Goal: Feedback & Contribution: Leave review/rating

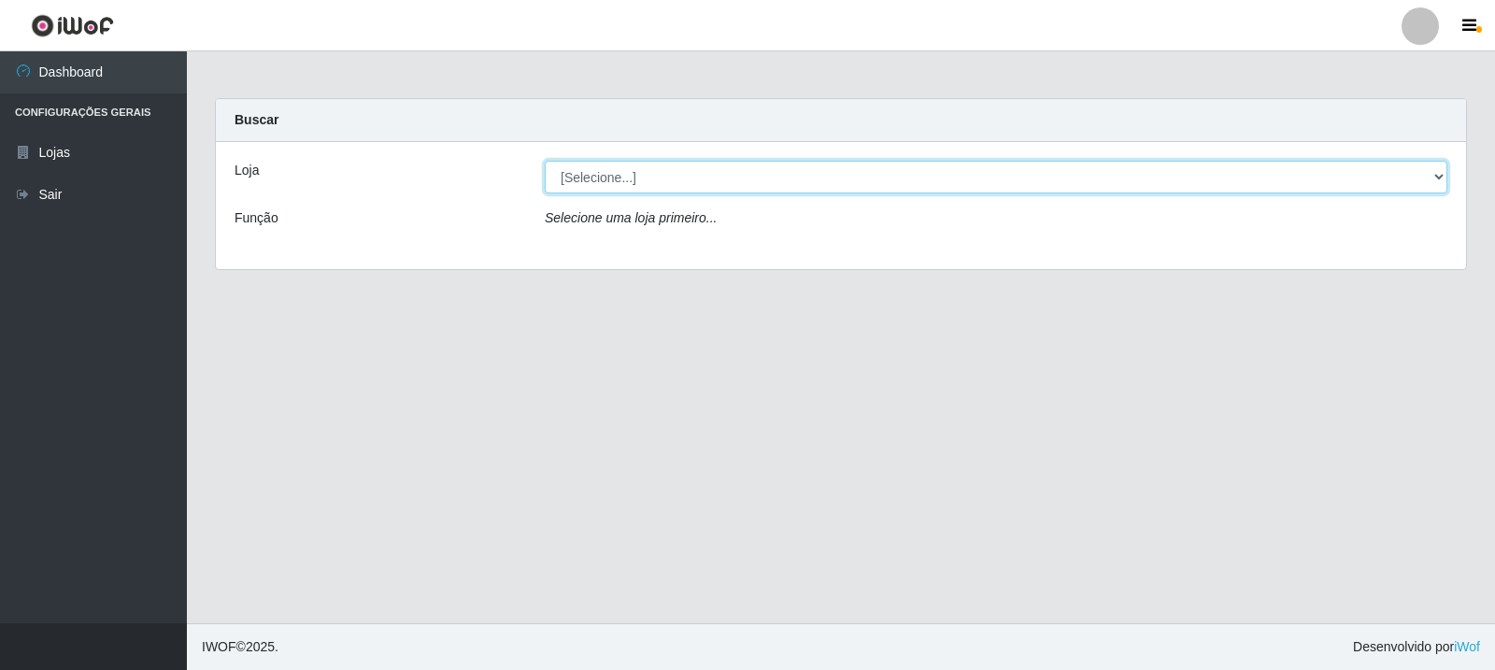
click at [843, 190] on select "[Selecione...] Rede Compras Supermercados - LOJA 3" at bounding box center [996, 177] width 902 height 33
select select "162"
click at [545, 161] on select "[Selecione...] Rede Compras Supermercados - LOJA 3" at bounding box center [996, 177] width 902 height 33
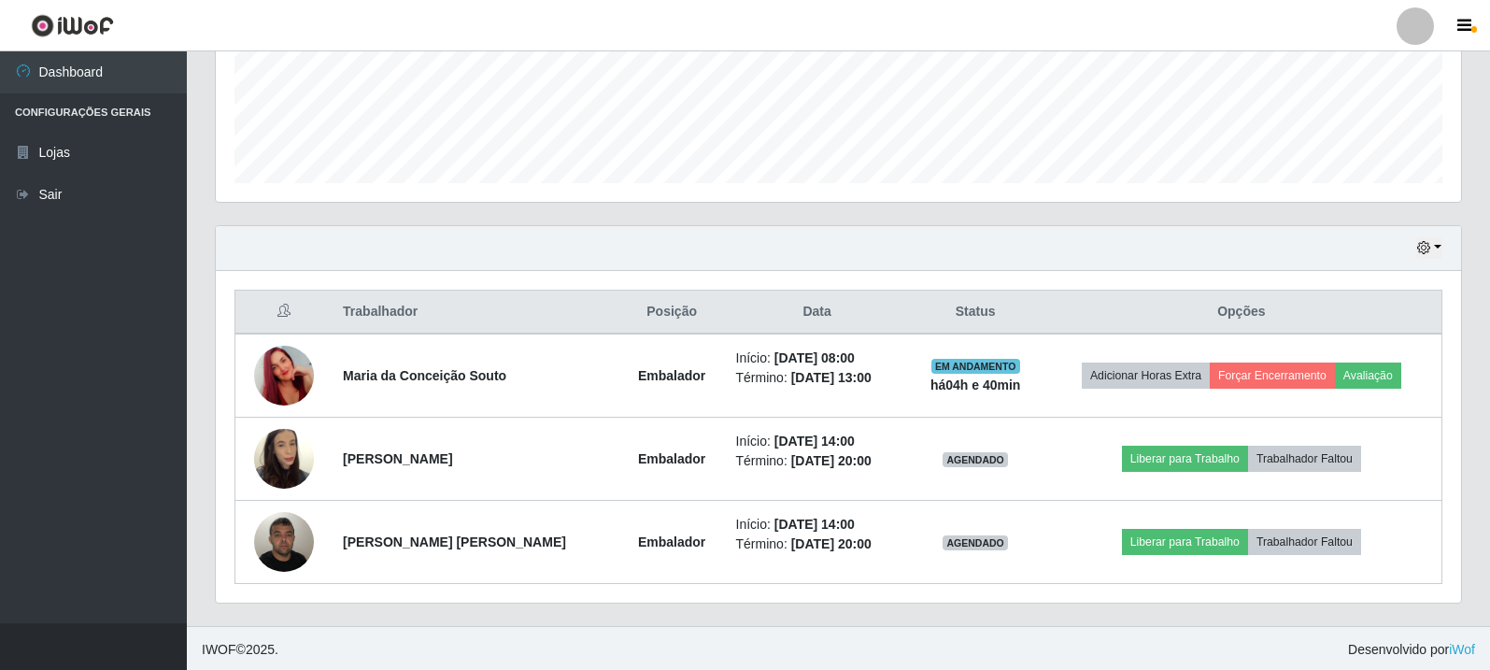
scroll to position [488, 0]
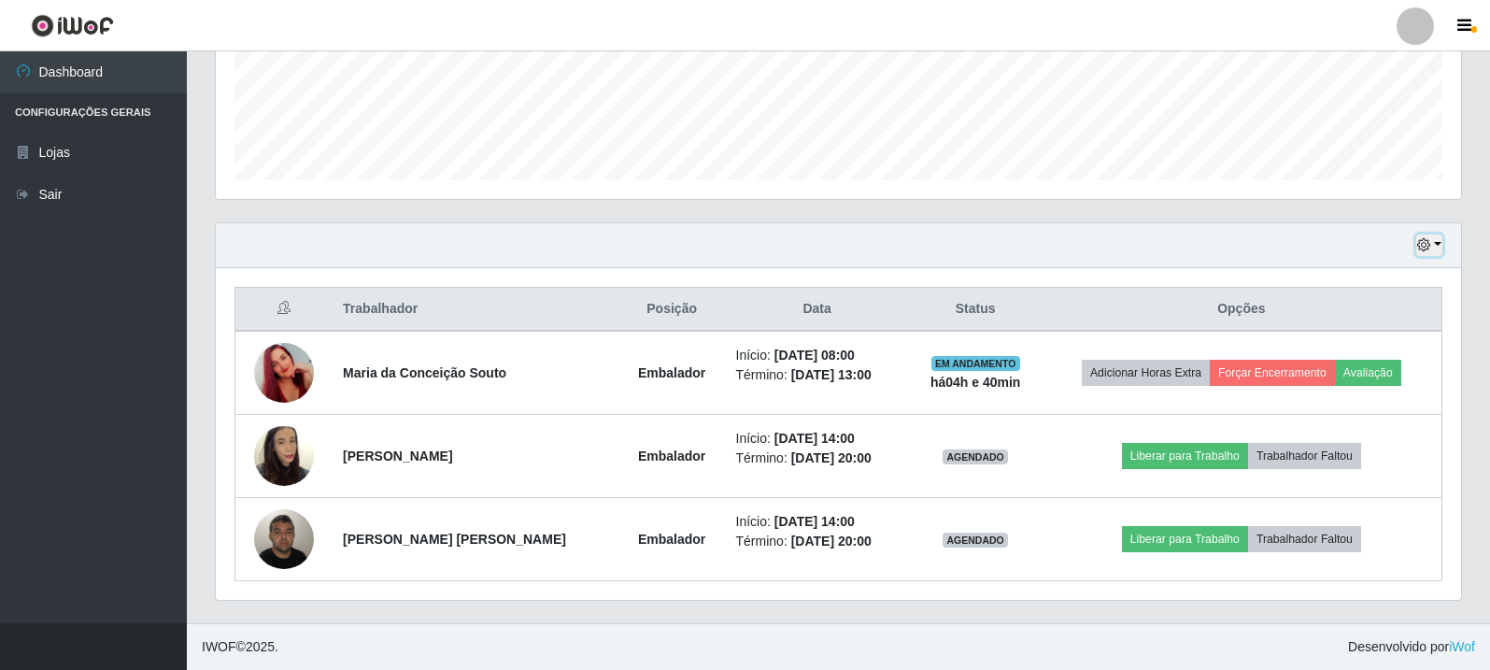
click at [1427, 247] on icon "button" at bounding box center [1423, 244] width 13 height 13
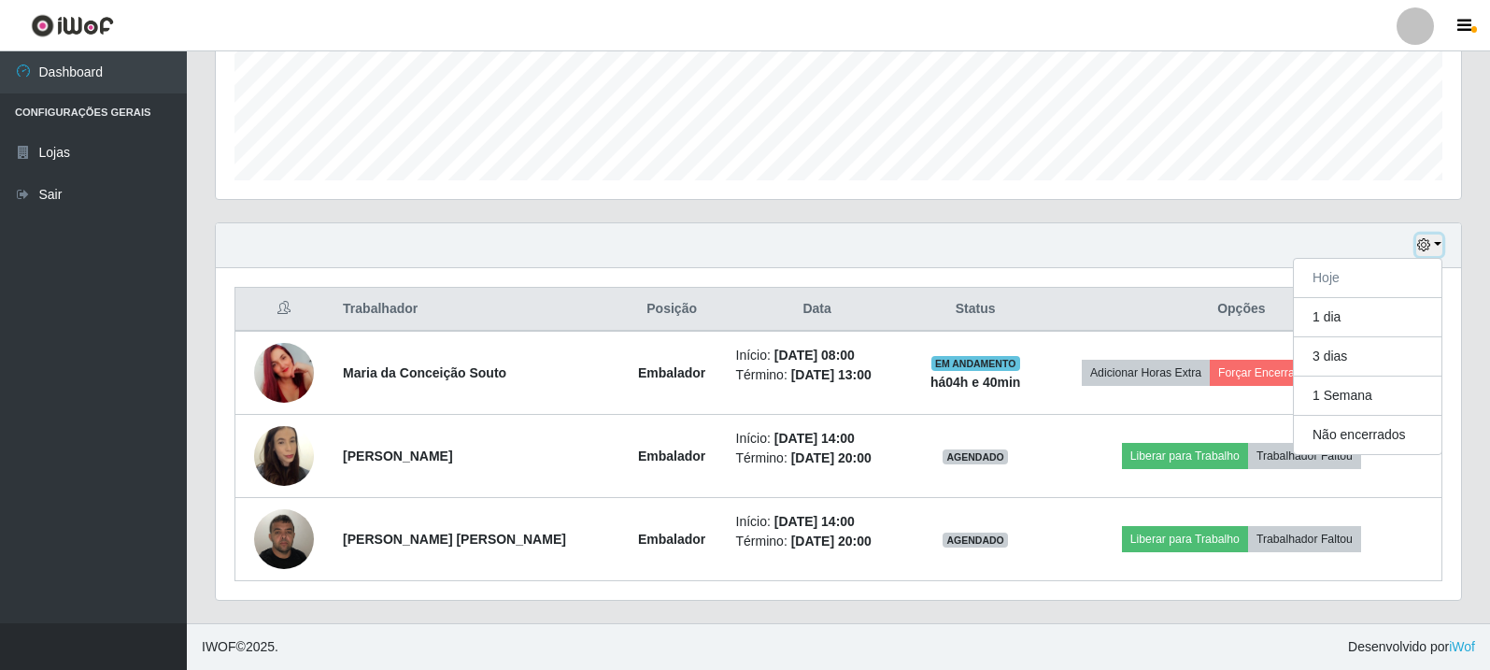
click at [1427, 247] on icon "button" at bounding box center [1423, 244] width 13 height 13
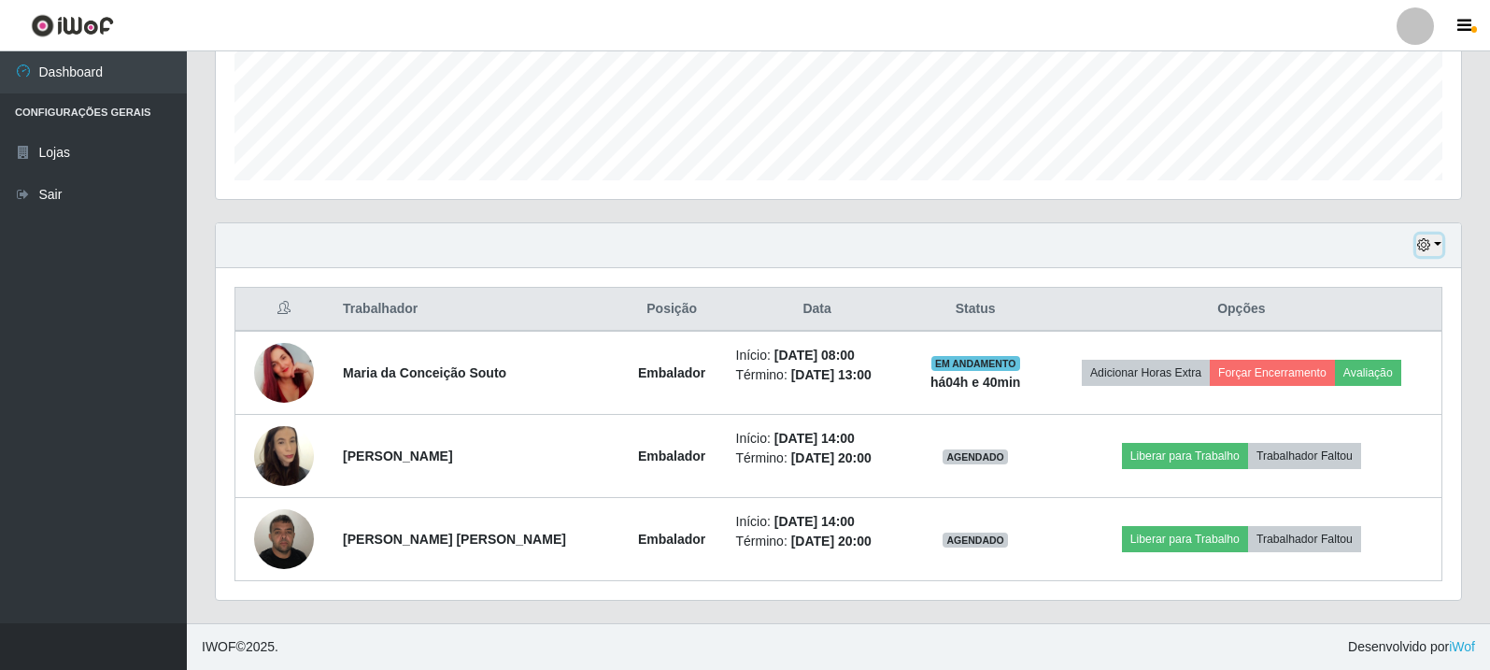
click at [1427, 247] on icon "button" at bounding box center [1423, 244] width 13 height 13
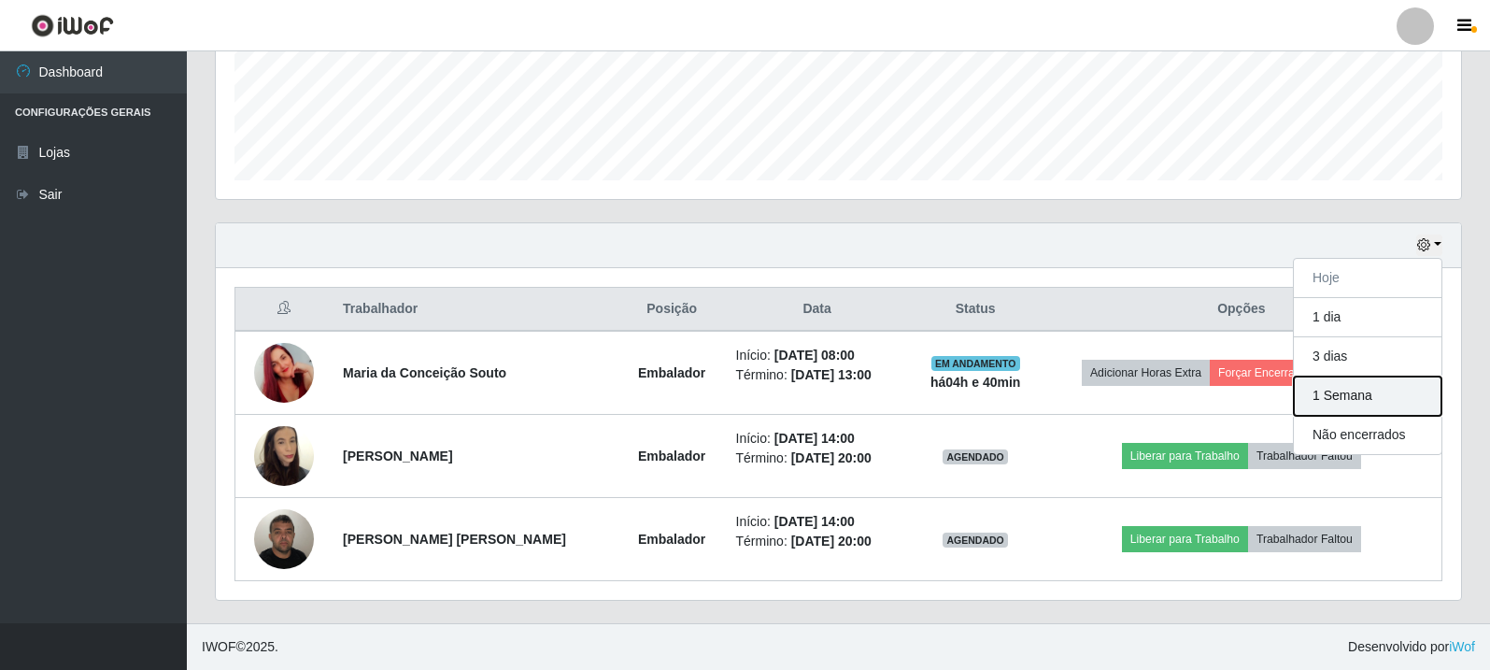
click at [1342, 410] on button "1 Semana" at bounding box center [1368, 395] width 148 height 39
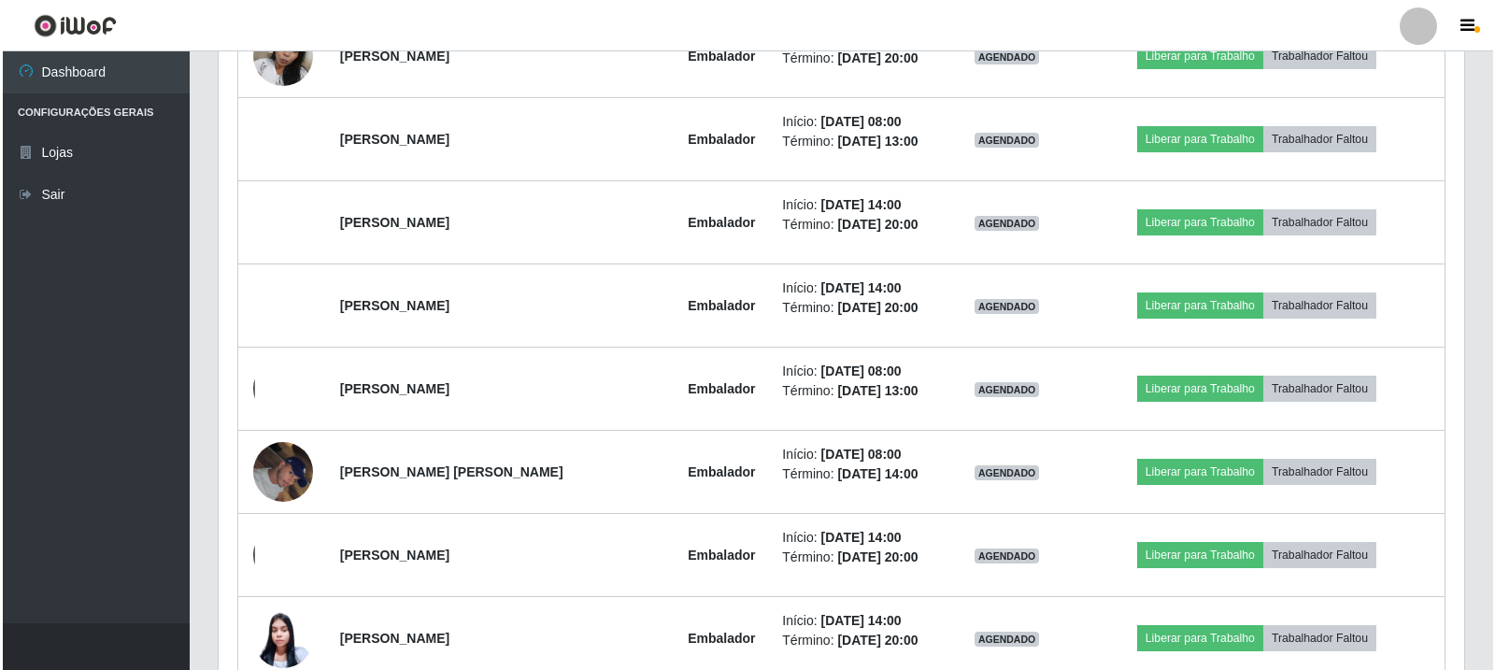
scroll to position [1422, 0]
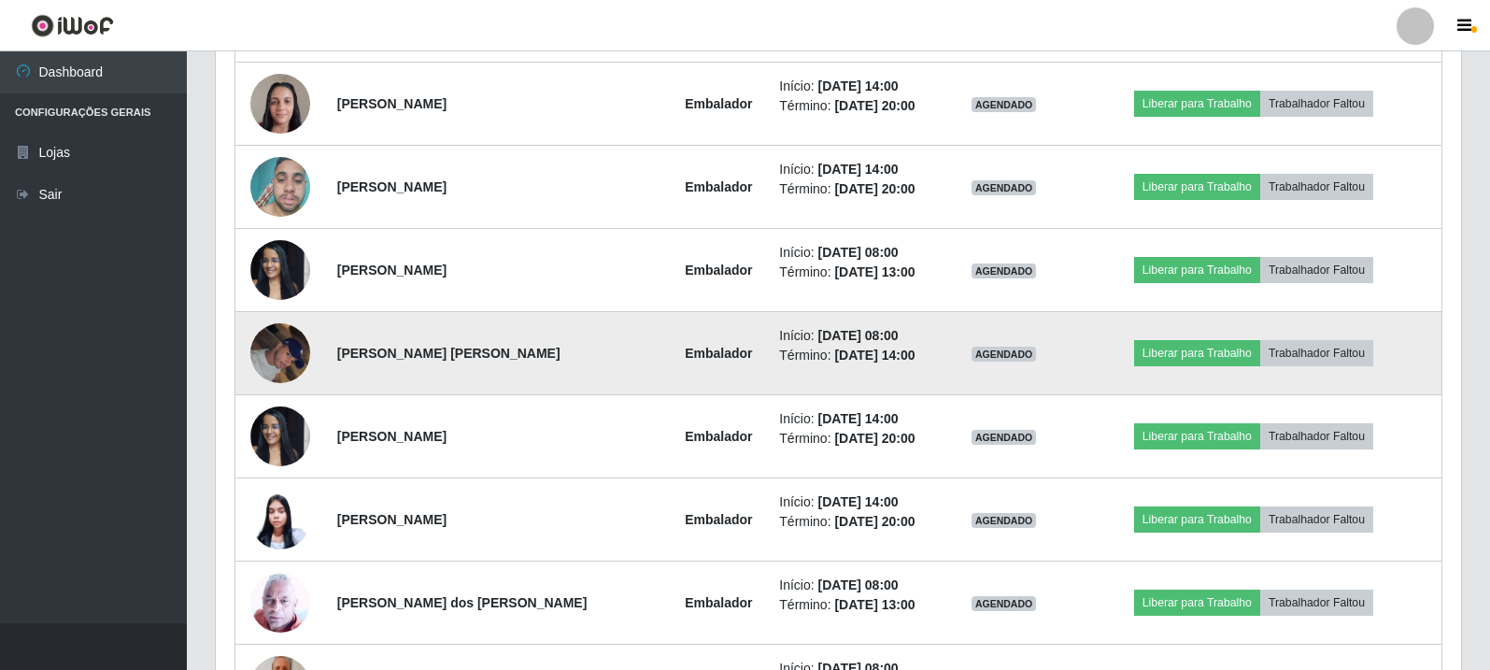
click at [290, 356] on img at bounding box center [280, 352] width 60 height 79
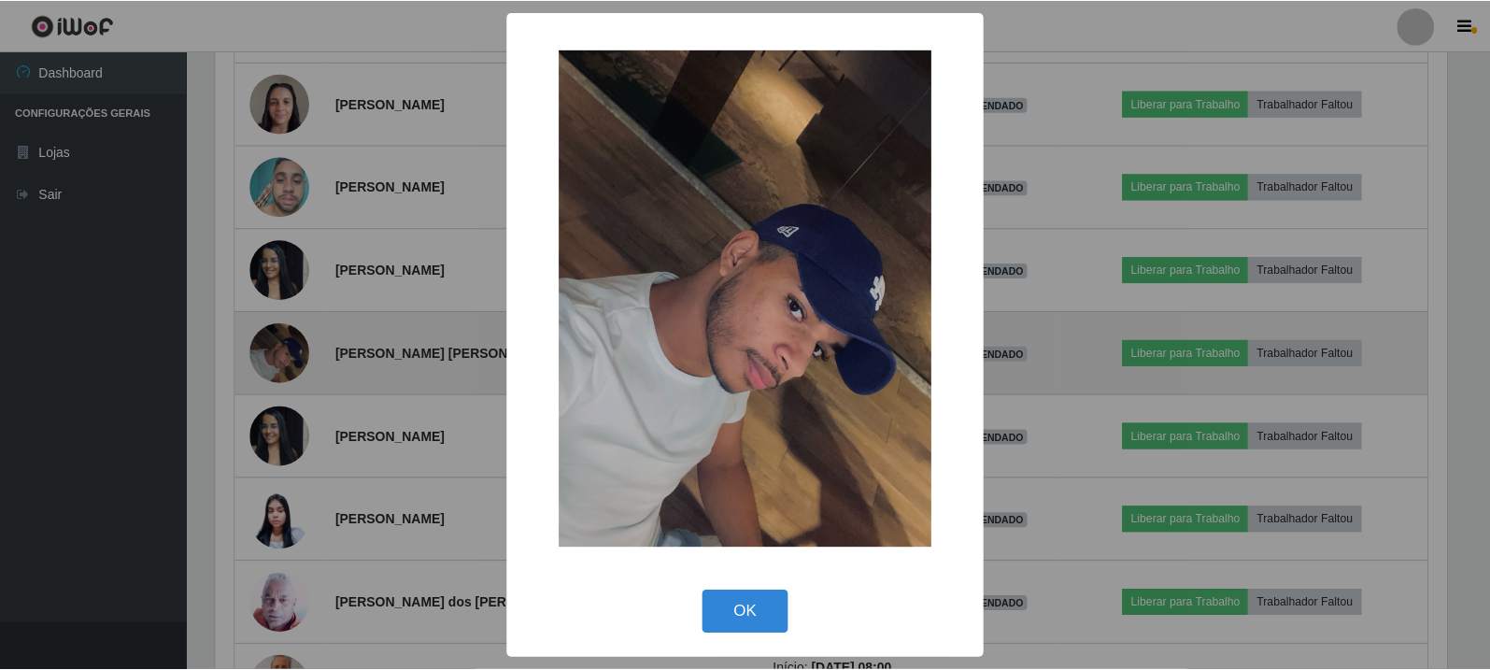
scroll to position [388, 1236]
click at [290, 356] on div "× OK Cancel" at bounding box center [747, 335] width 1495 height 670
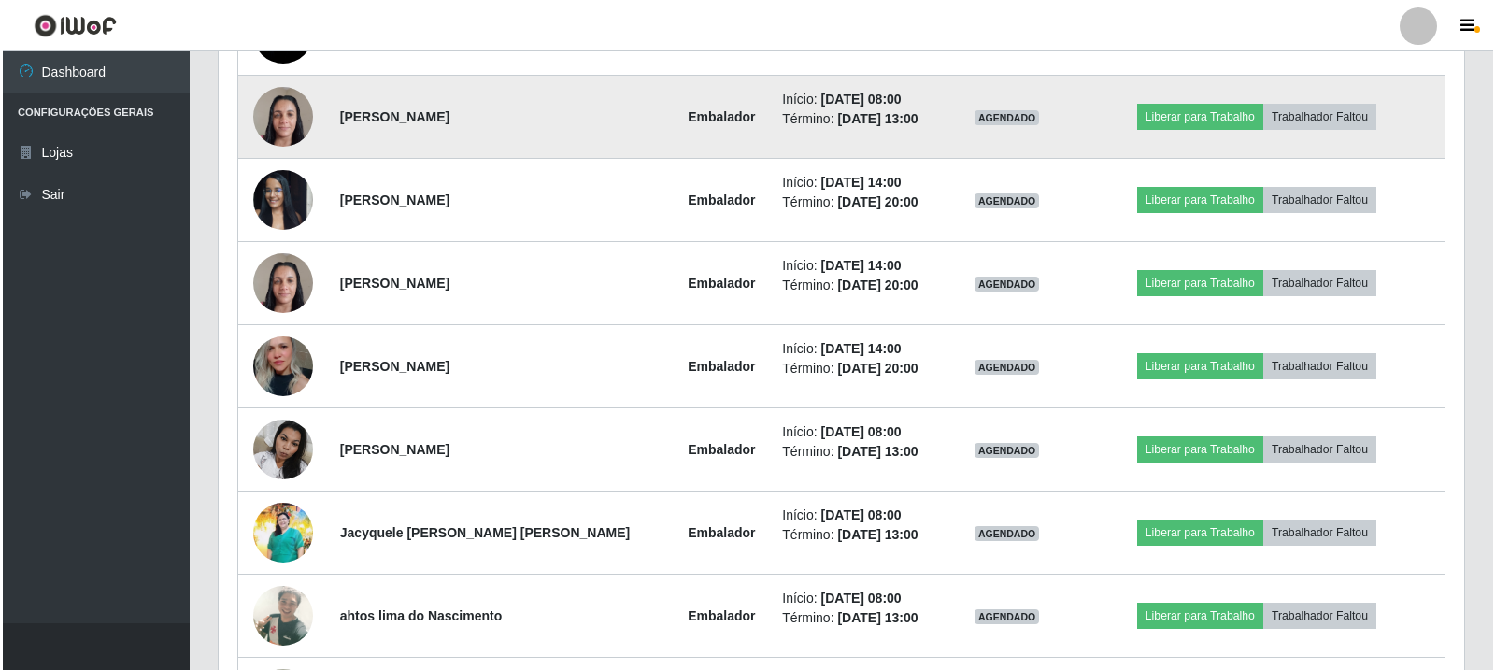
scroll to position [2076, 0]
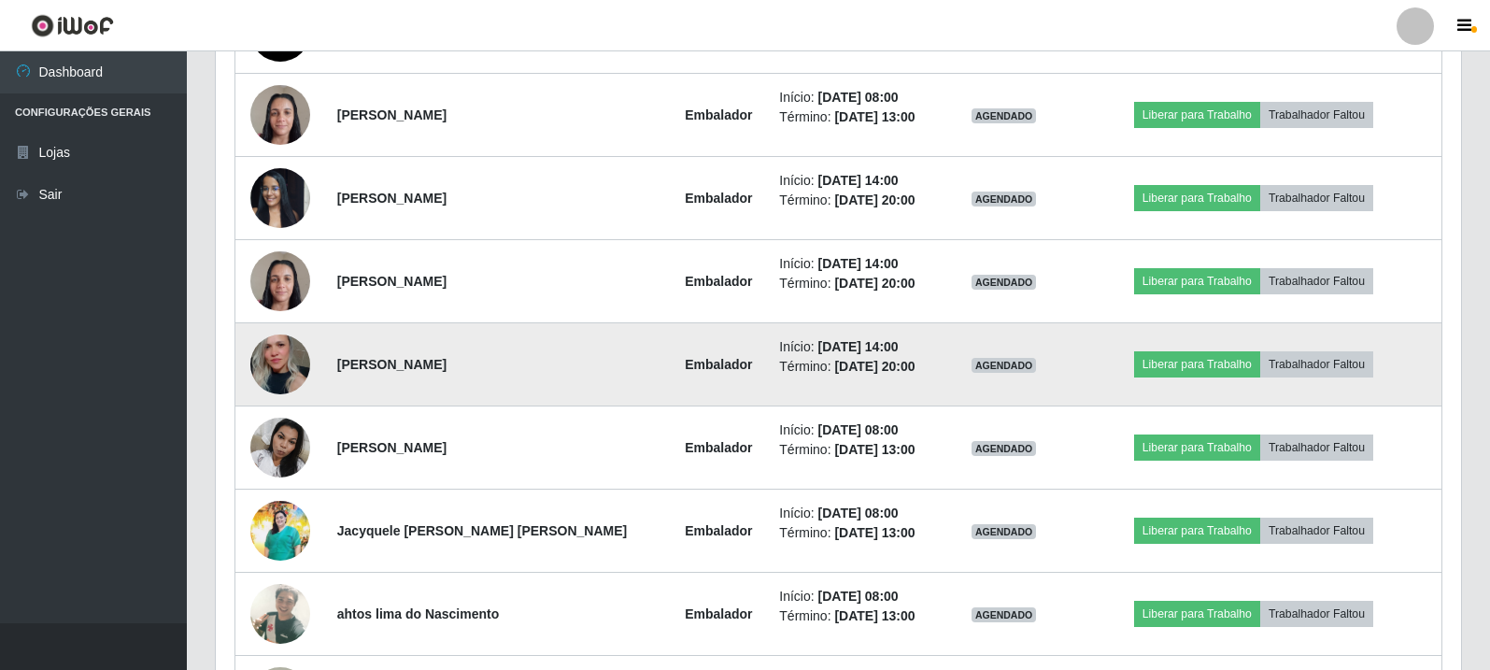
click at [276, 364] on img at bounding box center [280, 363] width 60 height 89
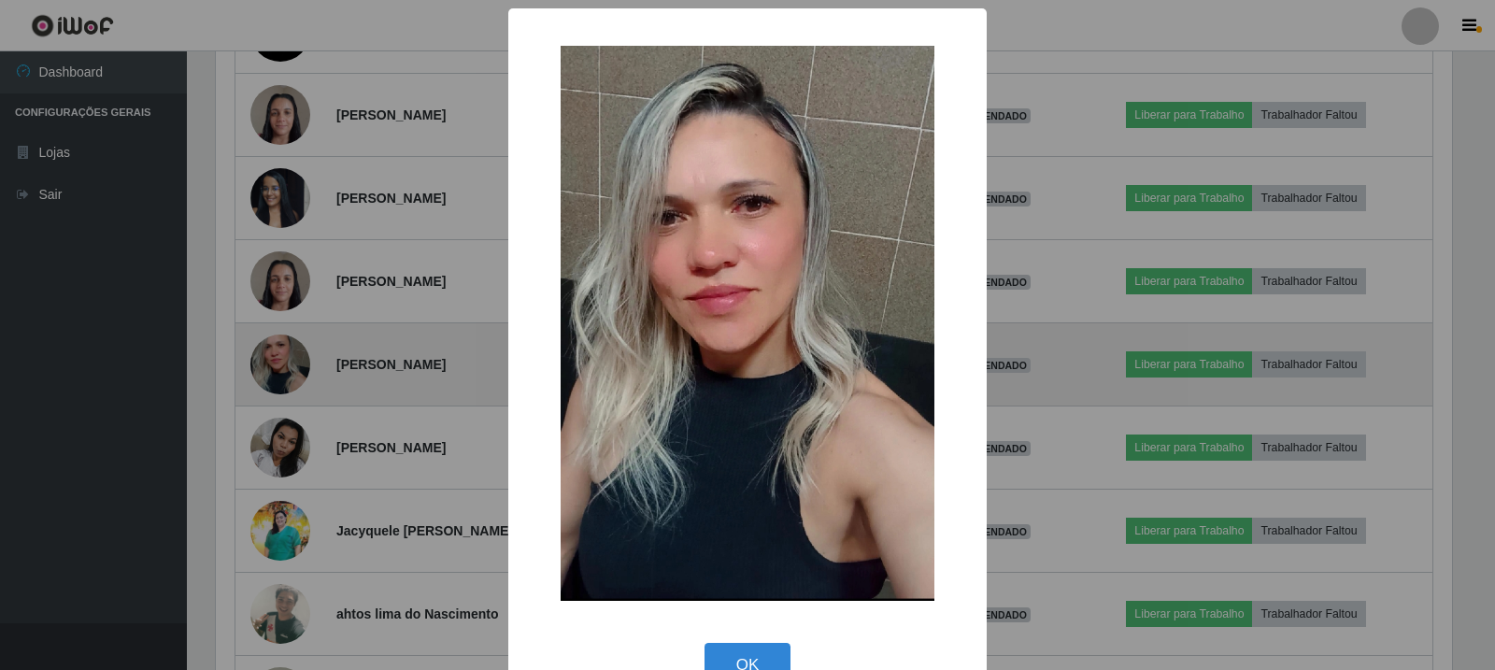
click at [276, 364] on div "× OK Cancel" at bounding box center [747, 335] width 1495 height 670
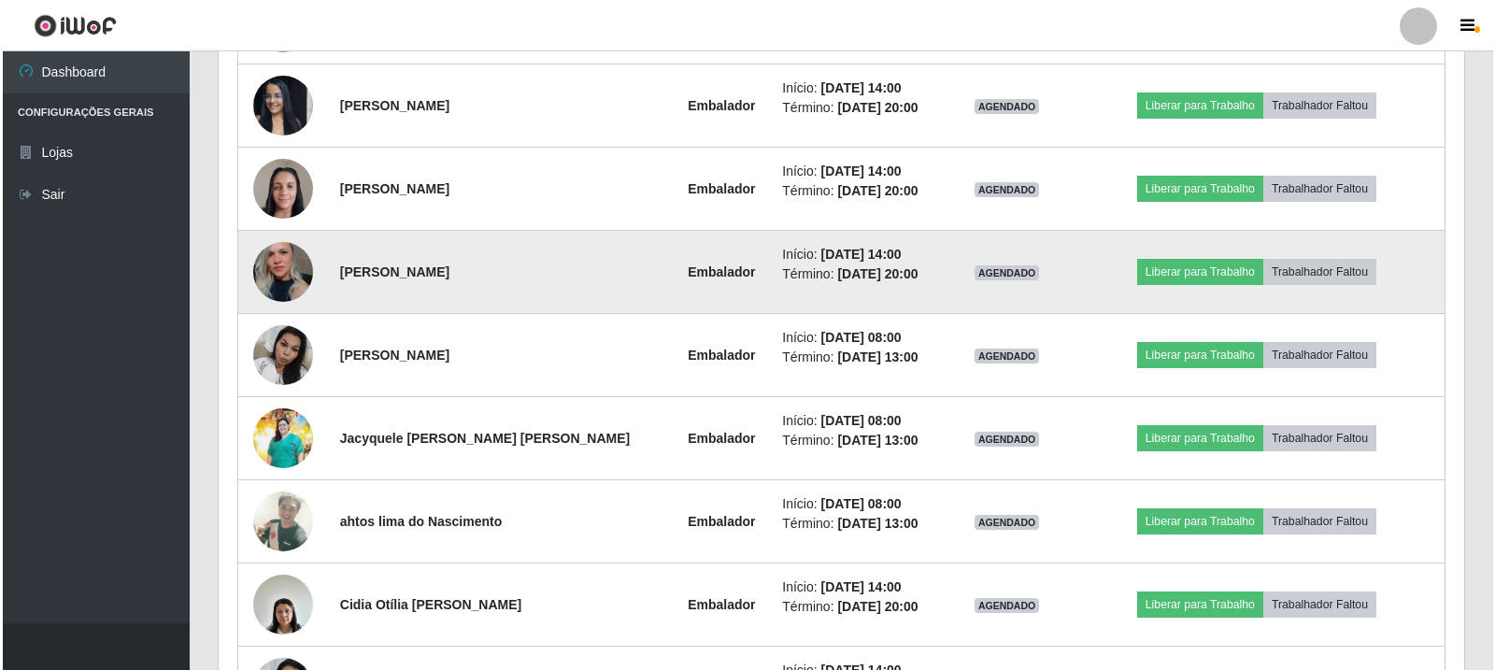
scroll to position [2169, 0]
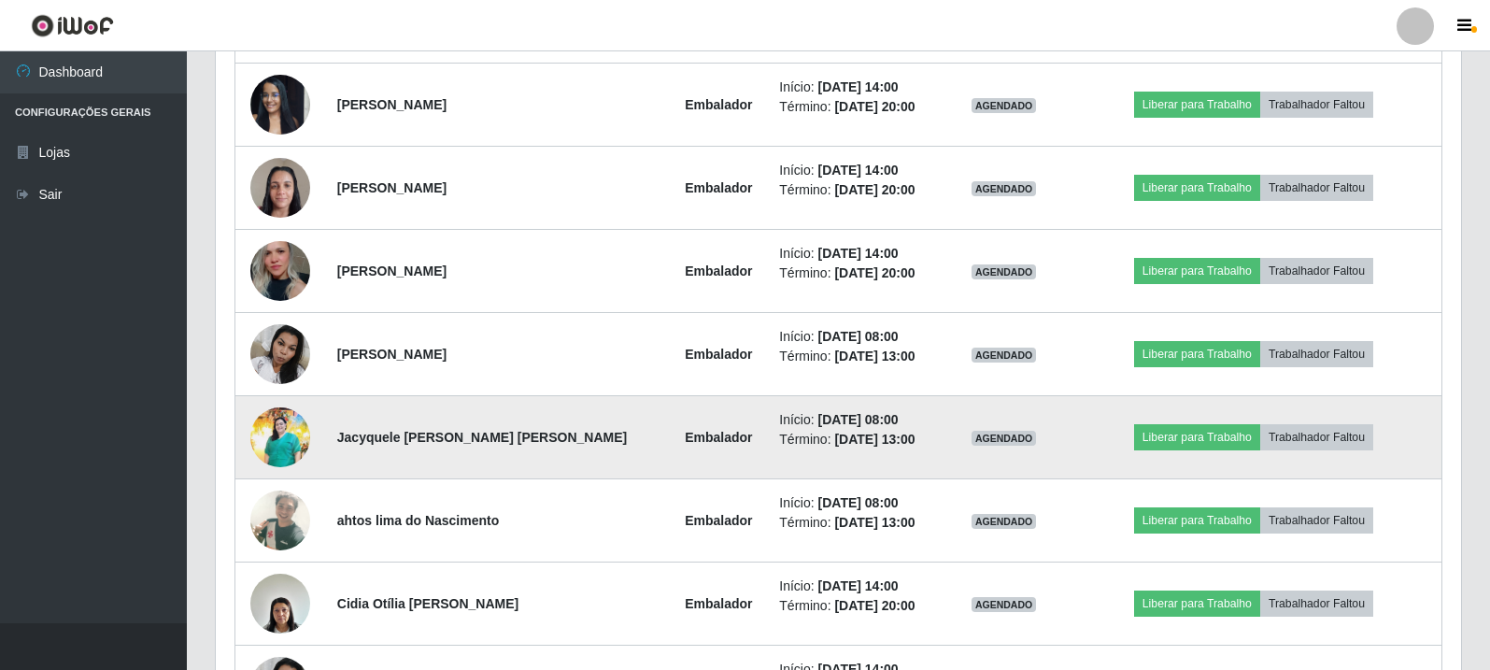
click at [295, 436] on img at bounding box center [280, 437] width 60 height 61
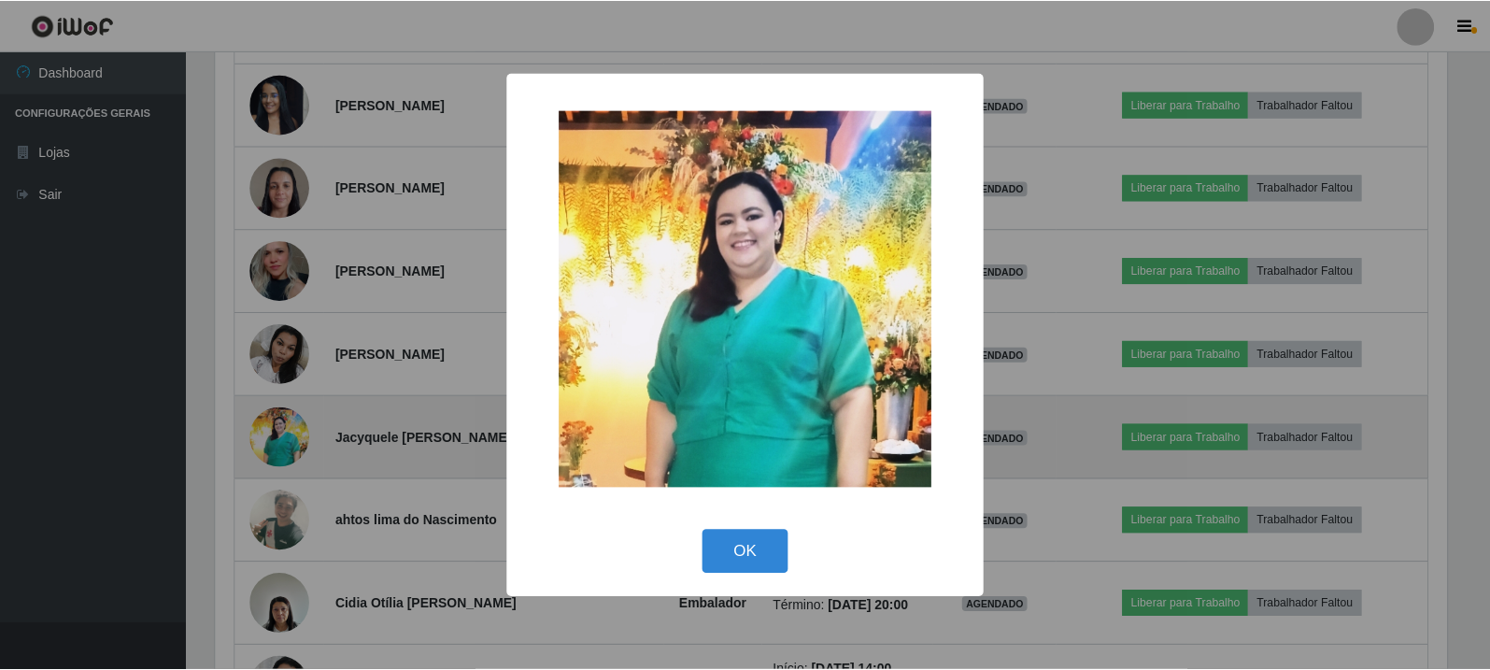
scroll to position [388, 1236]
click at [295, 436] on div "× OK Cancel" at bounding box center [747, 335] width 1495 height 670
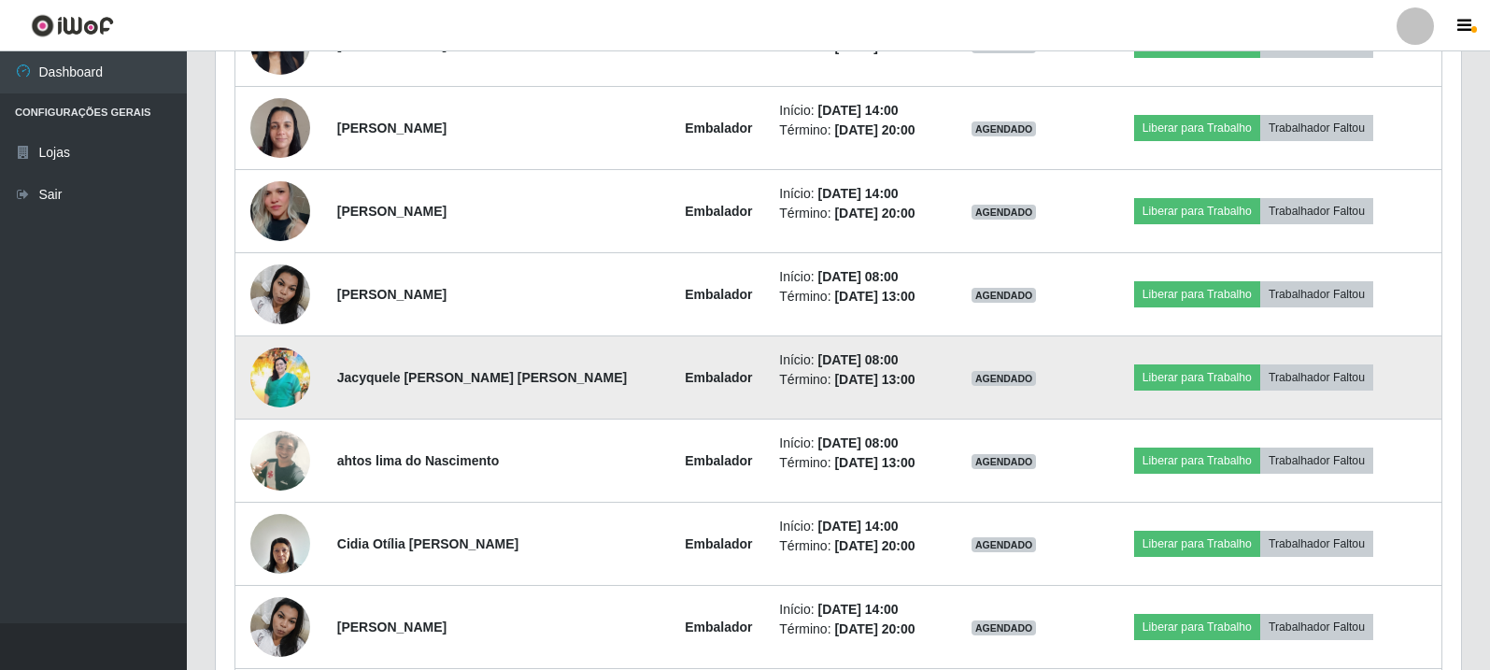
scroll to position [2263, 0]
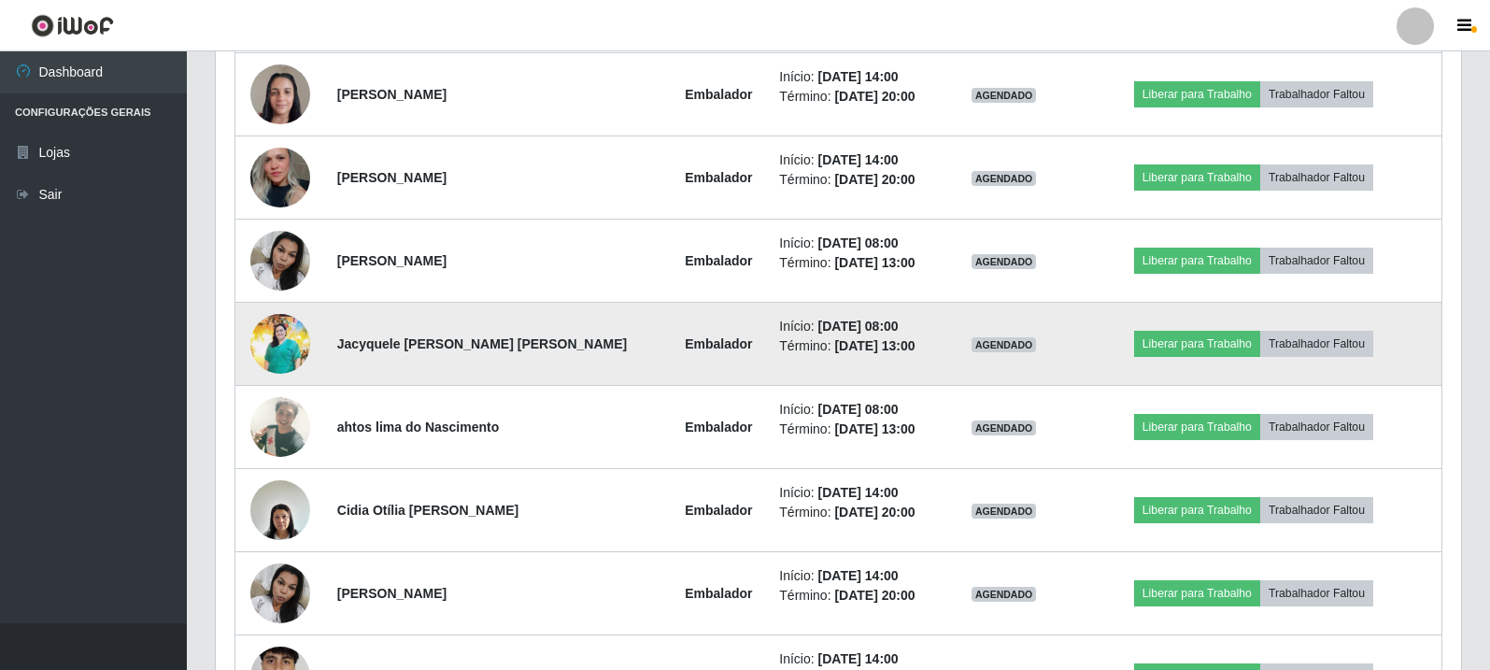
click at [295, 436] on img at bounding box center [280, 427] width 60 height 80
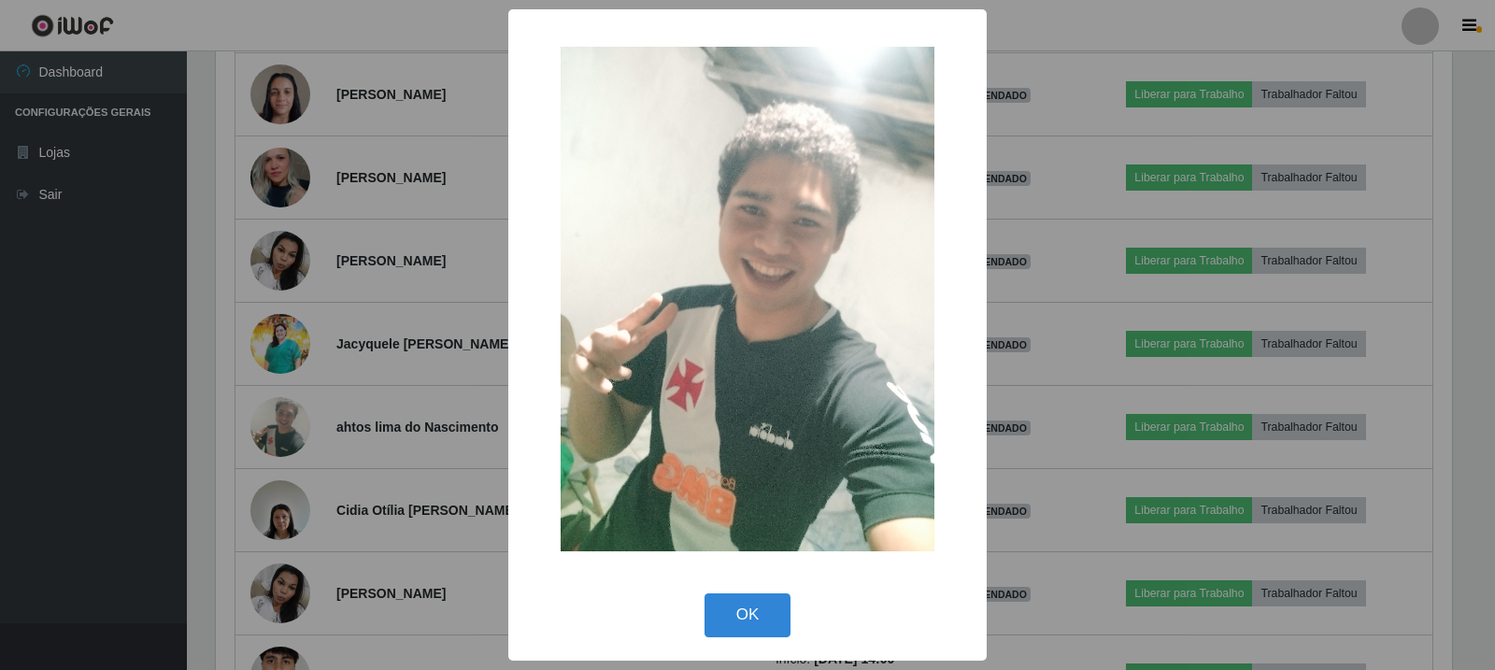
click at [292, 429] on div "× OK Cancel" at bounding box center [747, 335] width 1495 height 670
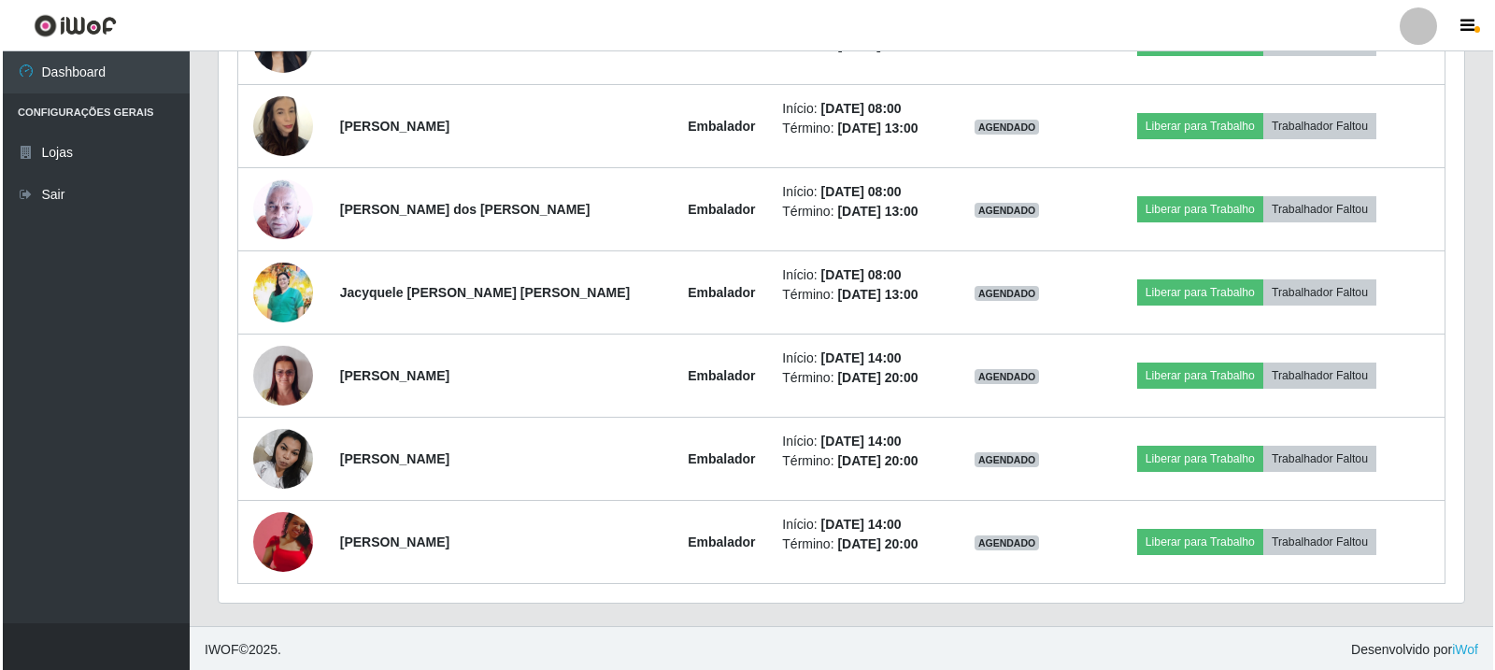
scroll to position [3065, 0]
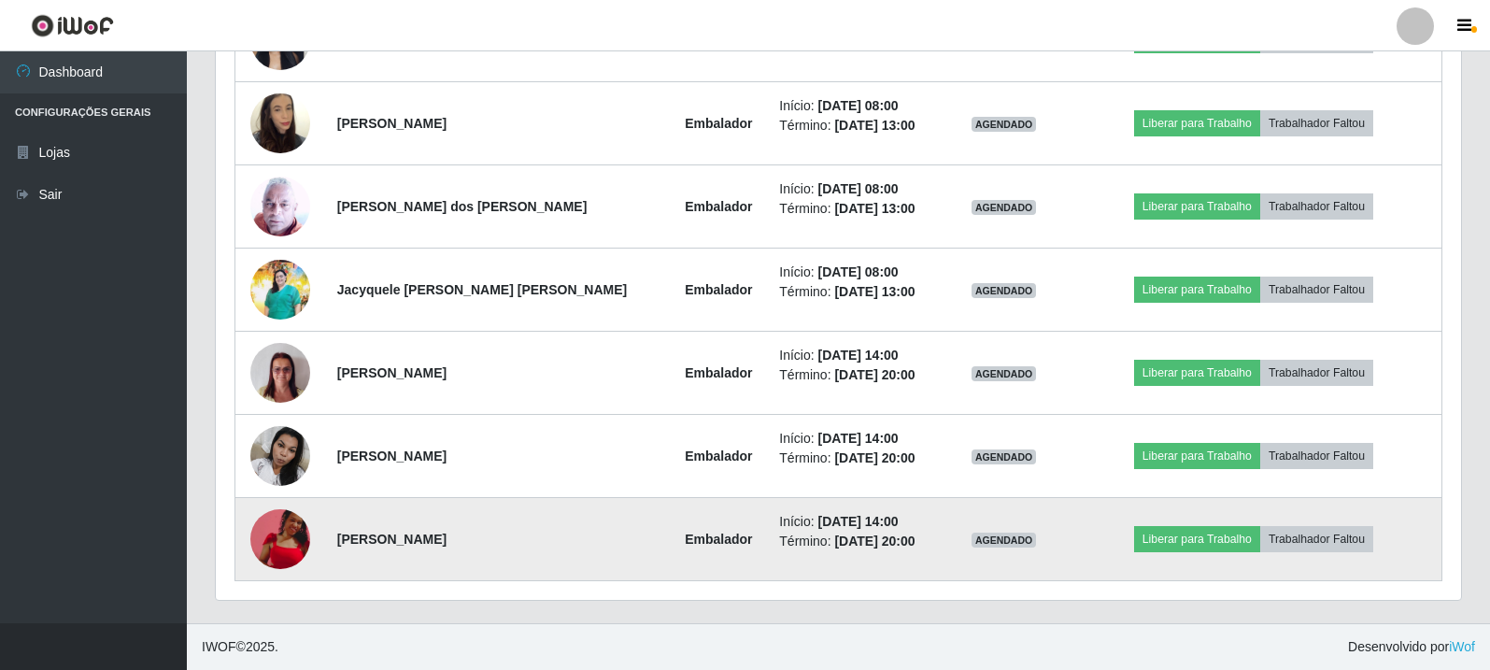
click at [274, 541] on img at bounding box center [280, 539] width 60 height 60
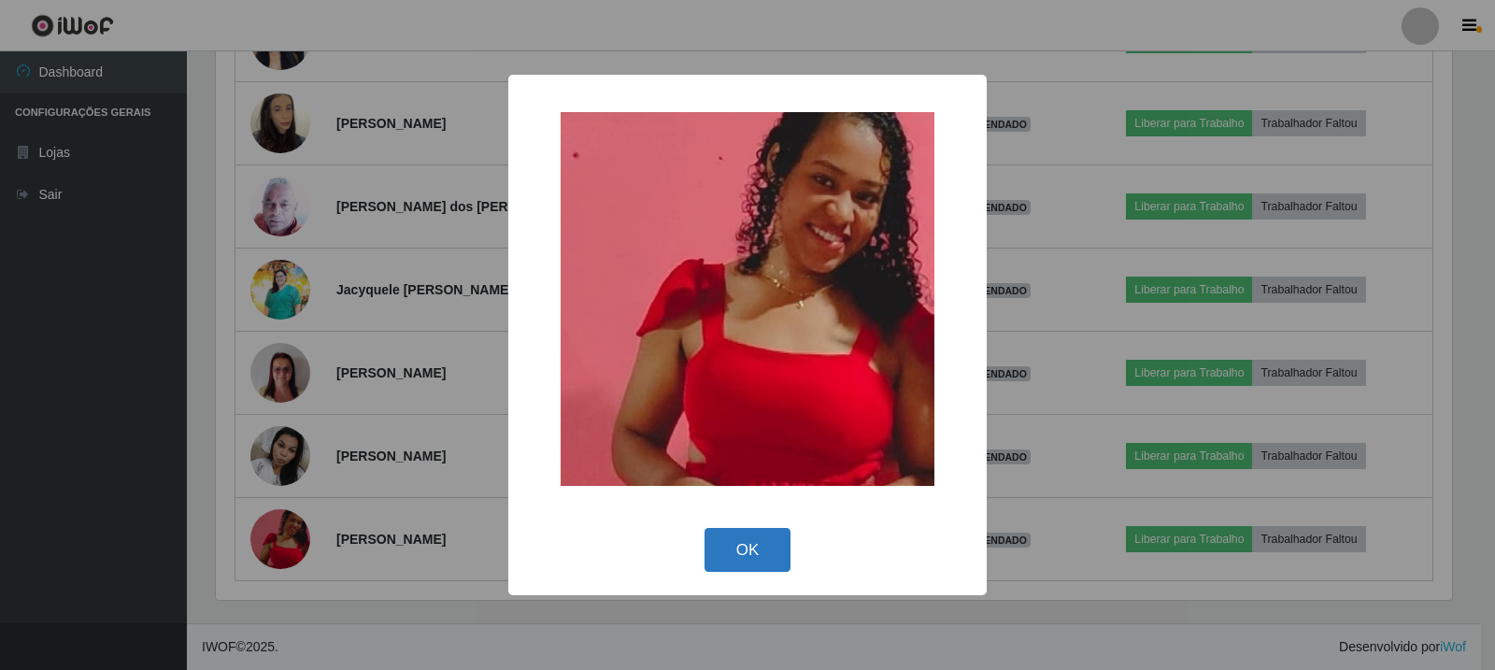
click at [765, 547] on button "OK" at bounding box center [747, 550] width 87 height 44
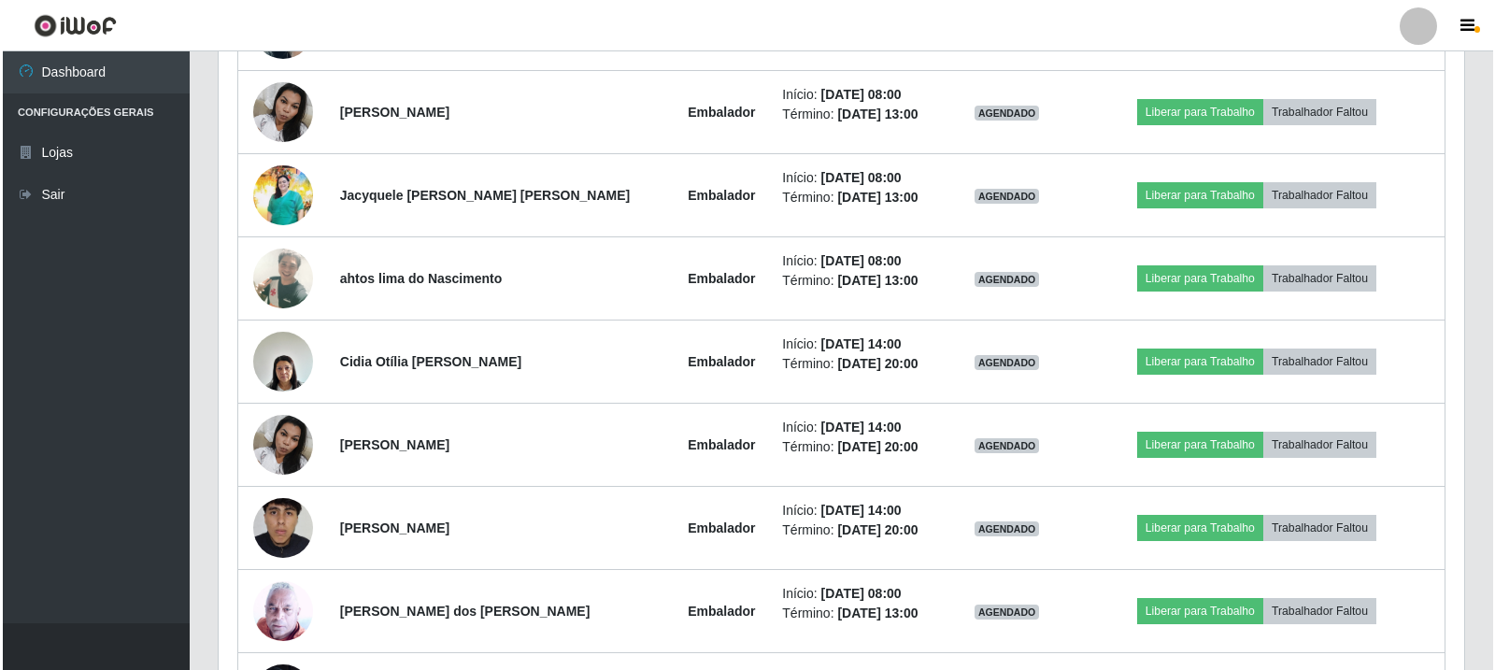
scroll to position [3065, 0]
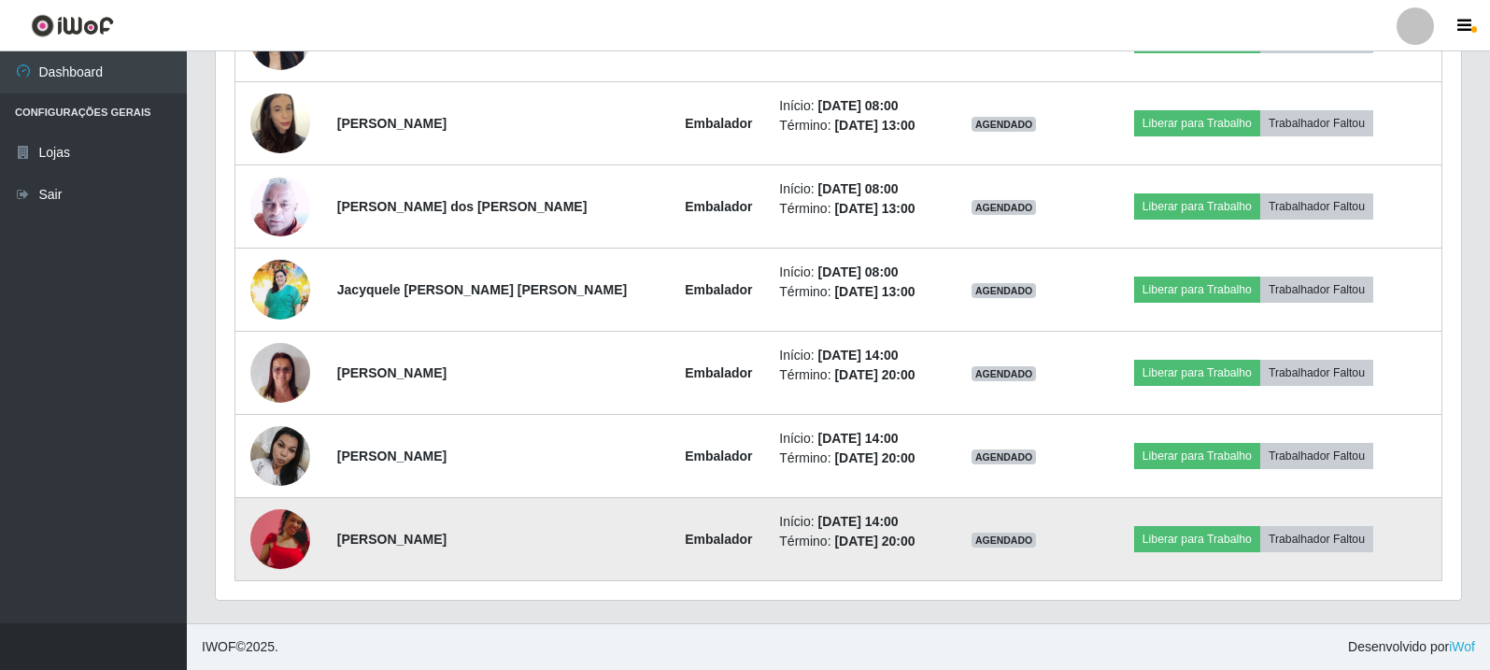
click at [275, 532] on img at bounding box center [280, 539] width 60 height 60
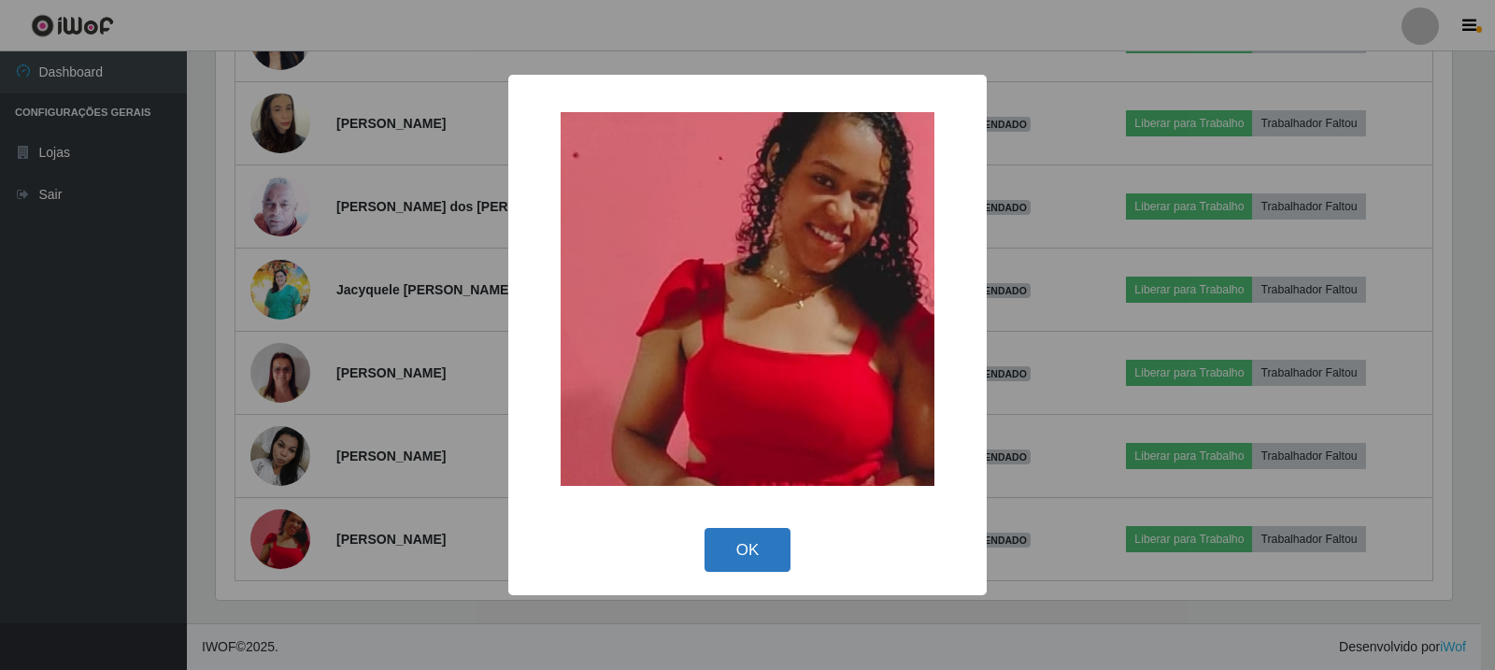
click at [728, 555] on button "OK" at bounding box center [747, 550] width 87 height 44
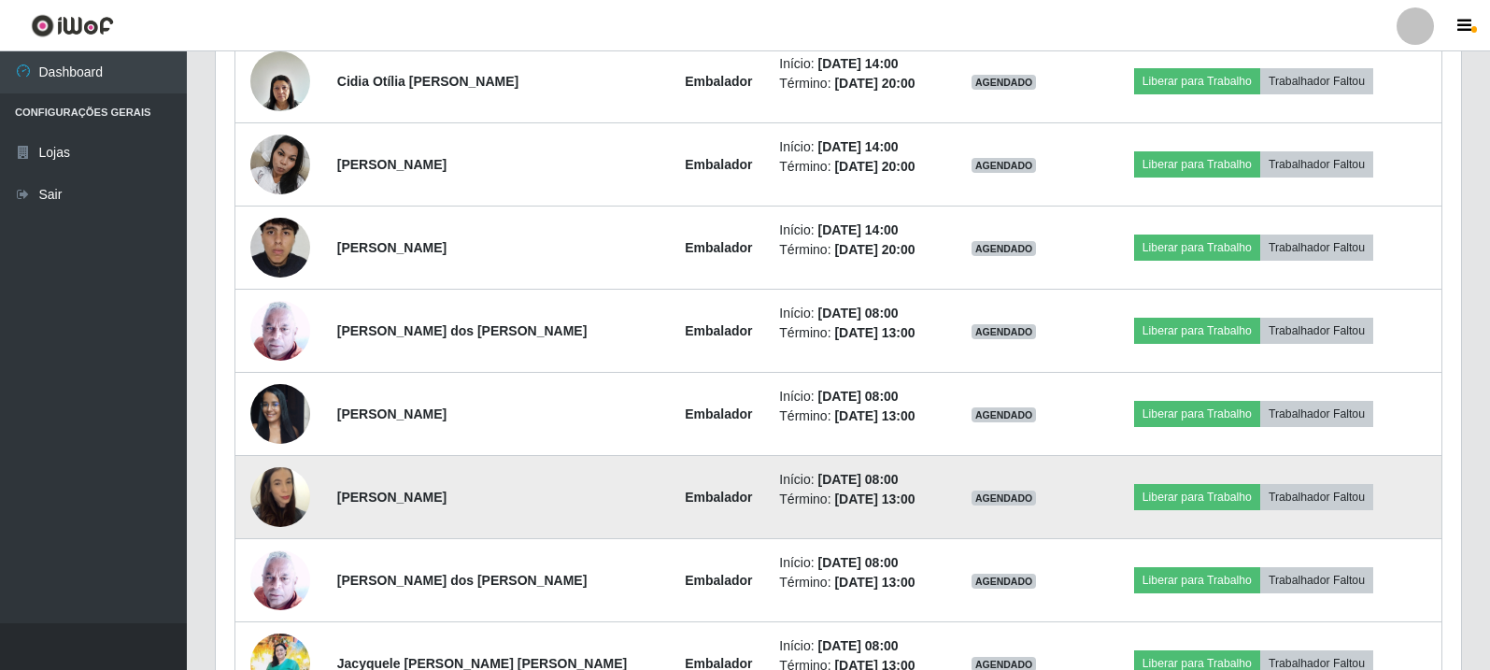
click at [291, 488] on img at bounding box center [280, 497] width 60 height 106
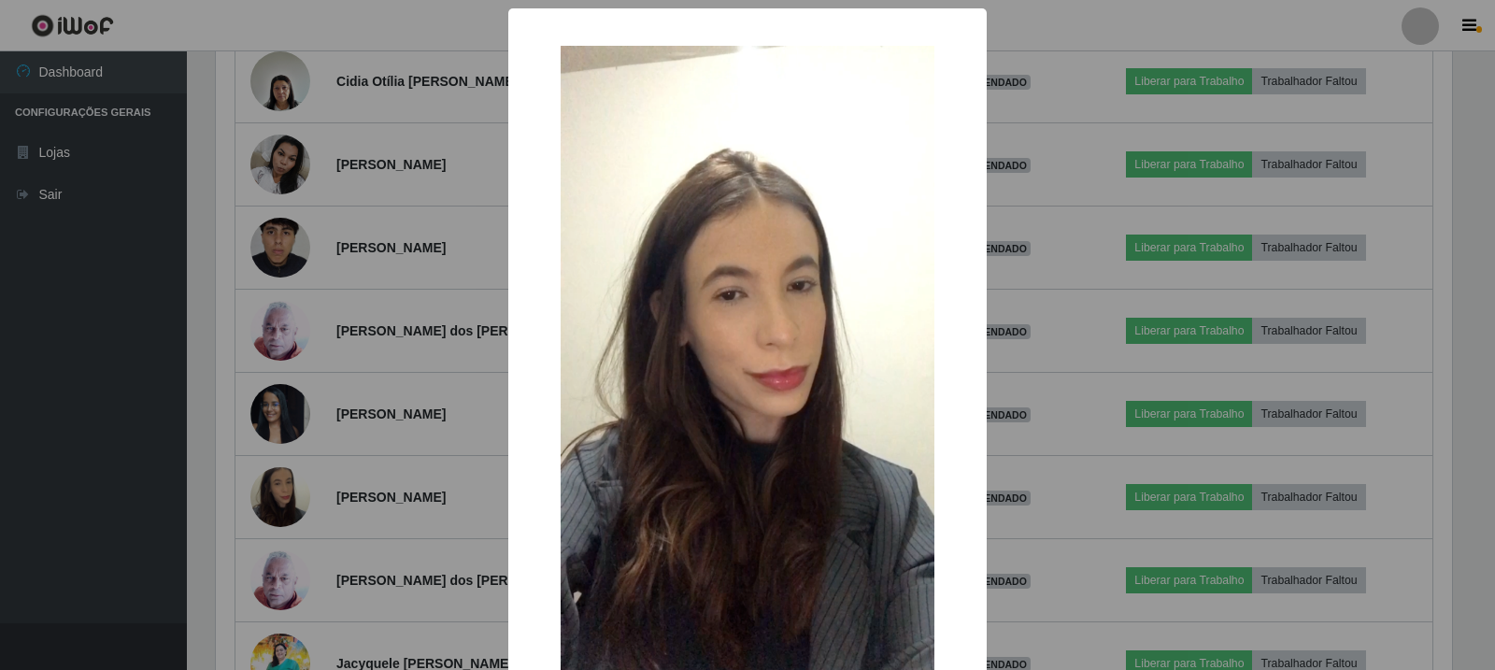
click at [462, 426] on div "× OK Cancel" at bounding box center [747, 335] width 1495 height 670
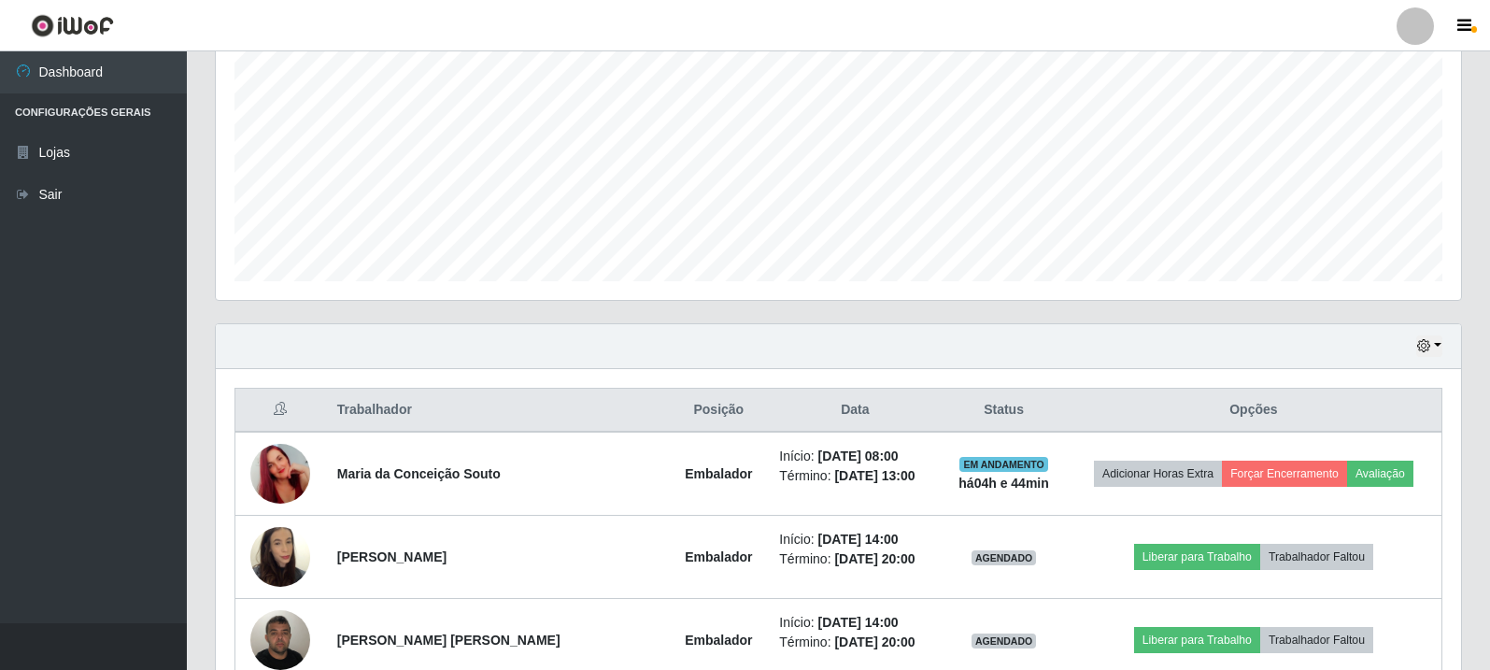
scroll to position [346, 0]
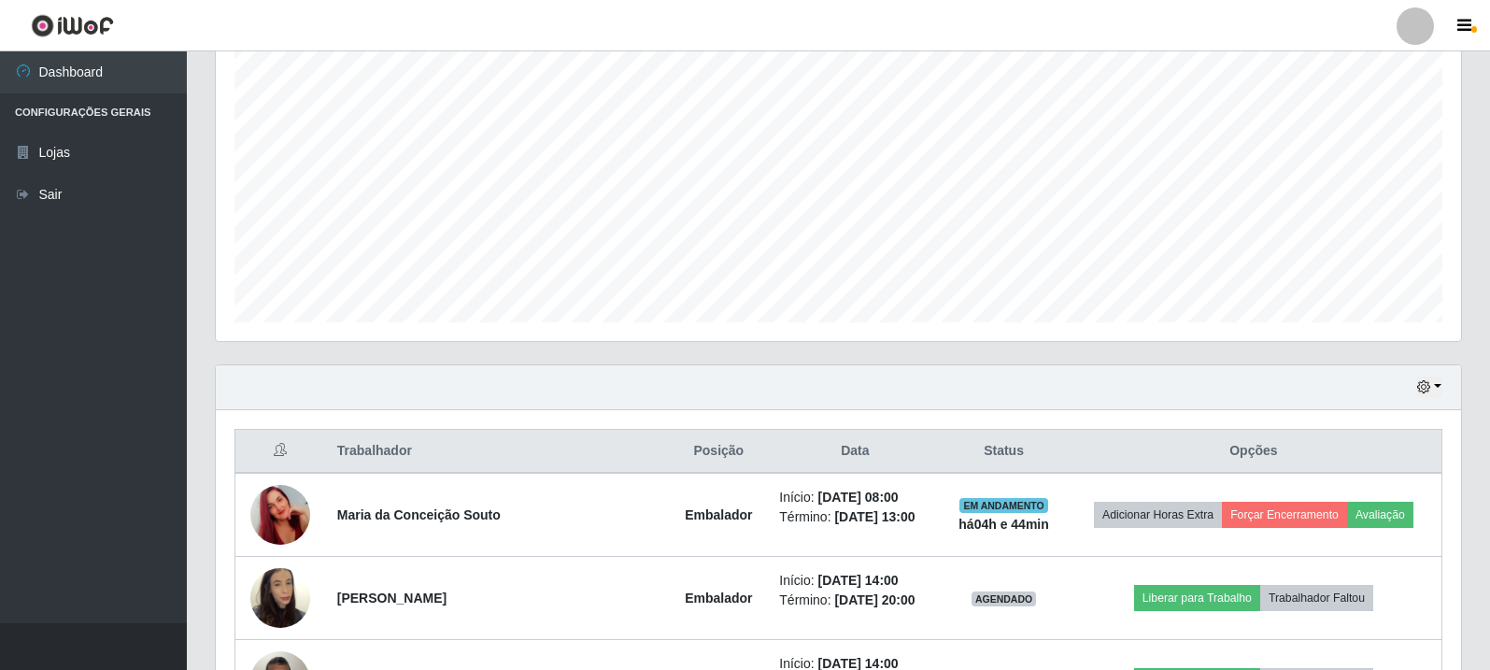
click at [1441, 374] on div "Hoje 1 dia 3 dias 1 Semana Não encerrados" at bounding box center [838, 387] width 1245 height 45
click at [1419, 402] on div "Hoje 1 dia 3 dias 1 Semana Não encerrados" at bounding box center [838, 387] width 1245 height 45
click at [1428, 391] on icon "button" at bounding box center [1423, 386] width 13 height 13
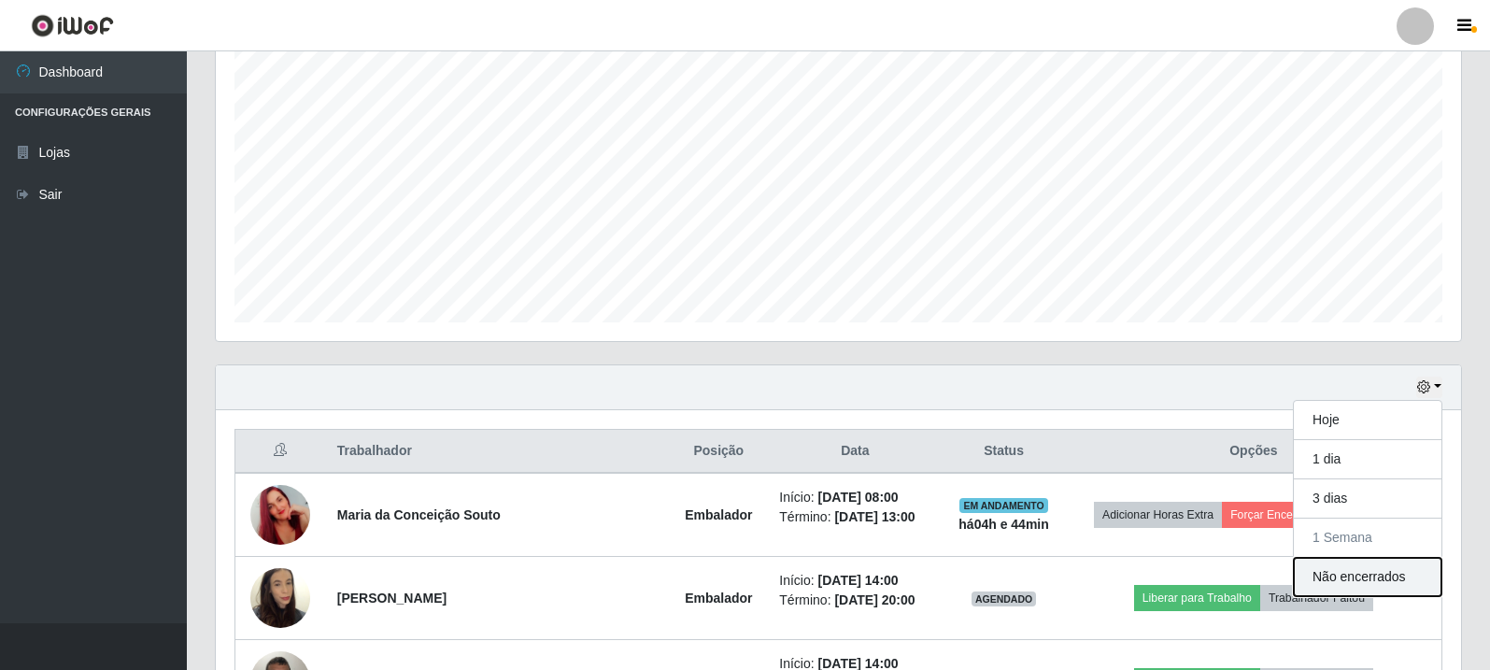
click at [1363, 572] on button "Não encerrados" at bounding box center [1368, 577] width 148 height 38
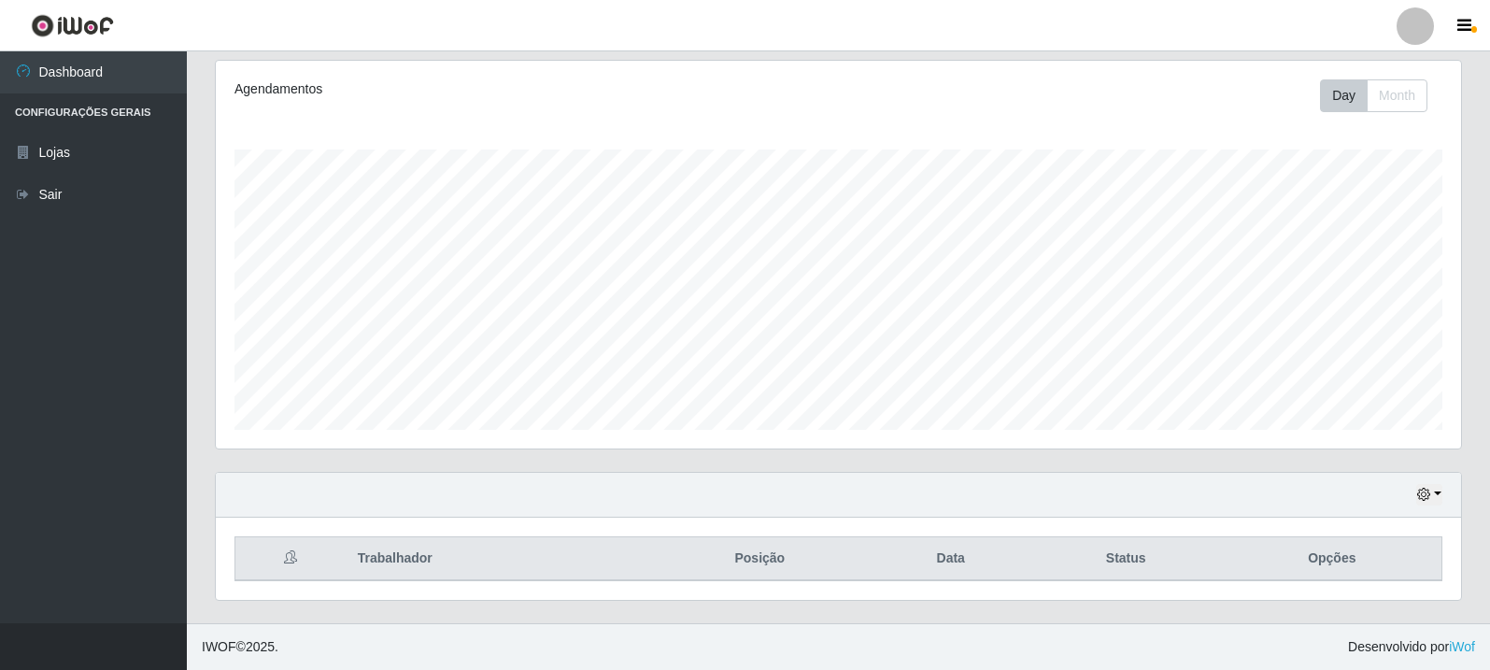
scroll to position [238, 0]
click at [1428, 496] on icon "button" at bounding box center [1423, 494] width 13 height 13
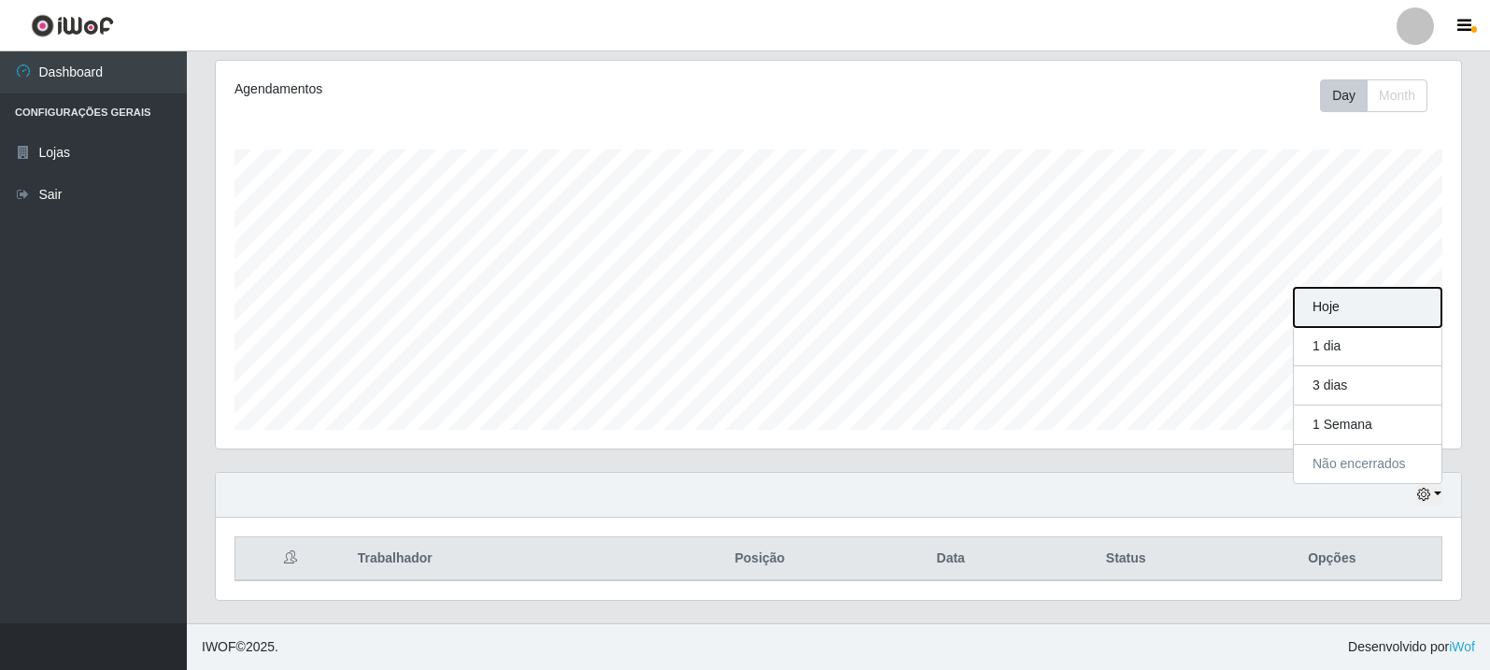
click at [1347, 317] on button "Hoje" at bounding box center [1368, 307] width 148 height 39
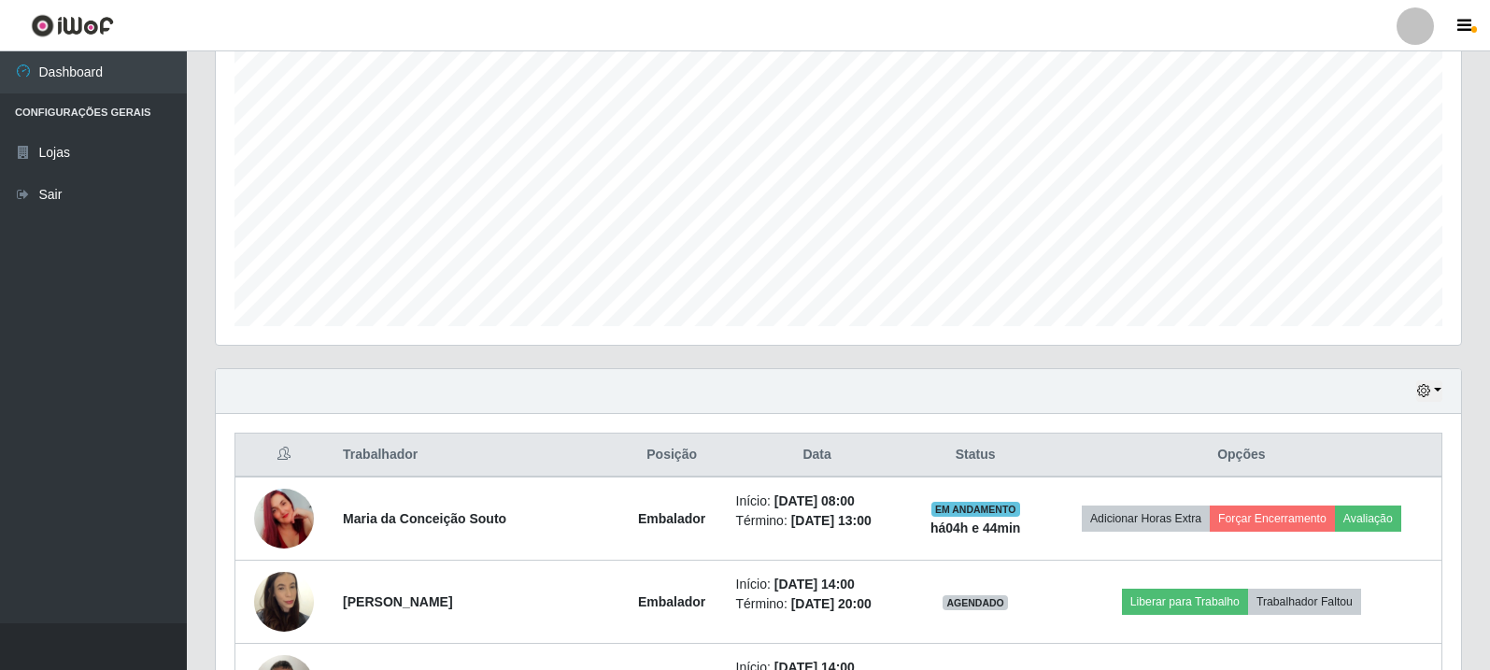
scroll to position [488, 0]
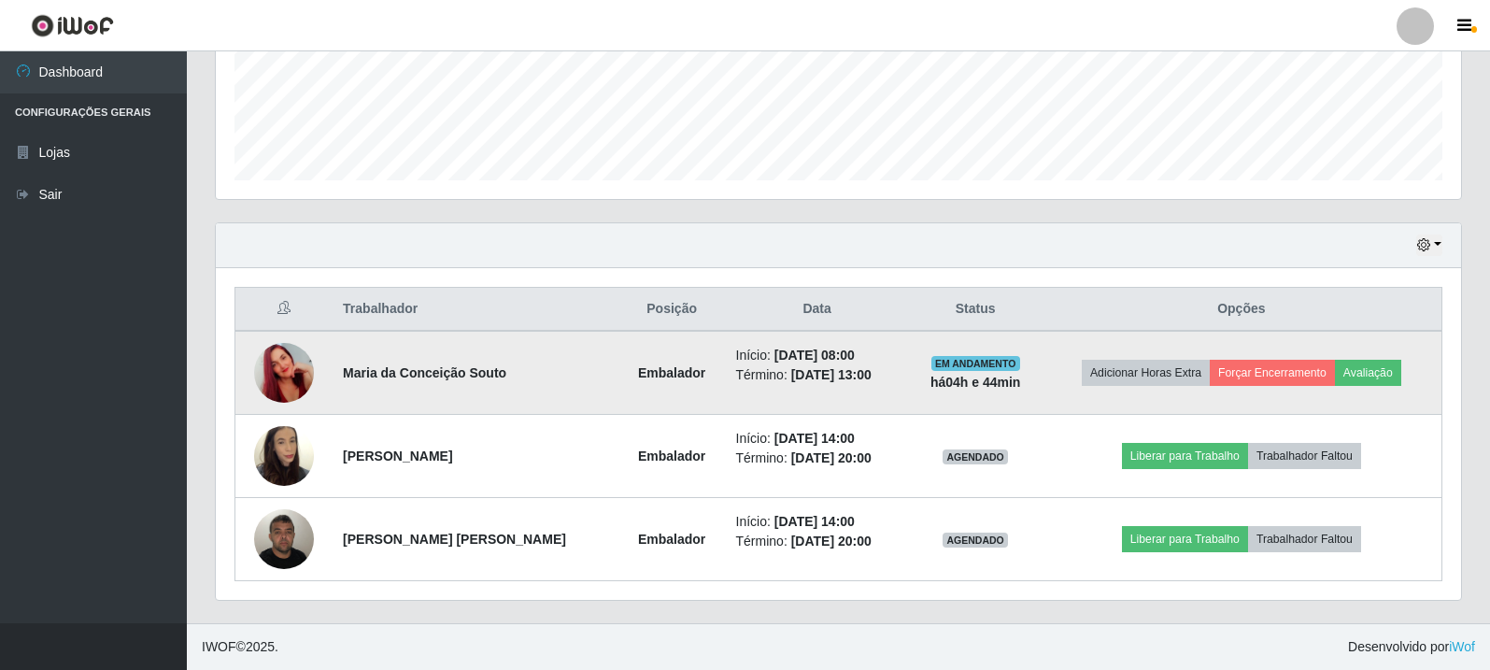
click at [301, 362] on img at bounding box center [284, 372] width 60 height 106
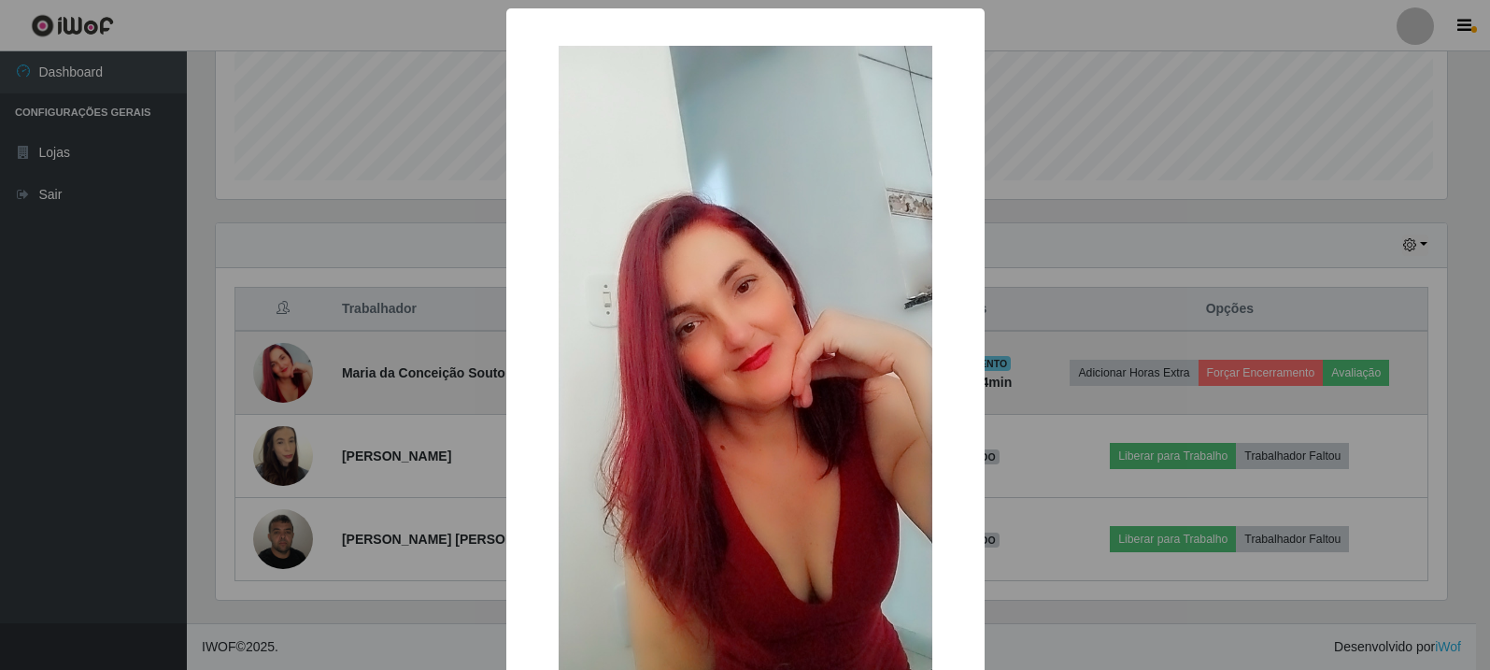
scroll to position [388, 1236]
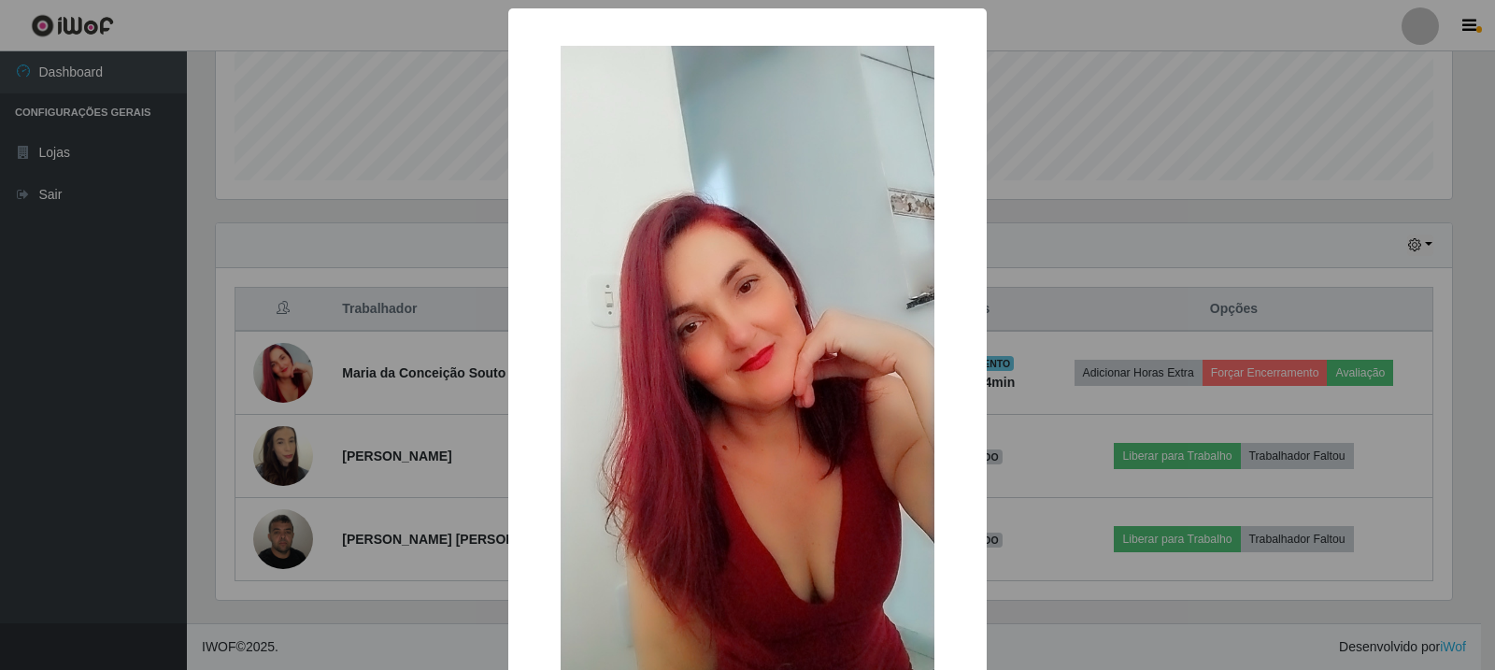
click at [429, 286] on div "× OK Cancel" at bounding box center [747, 335] width 1495 height 670
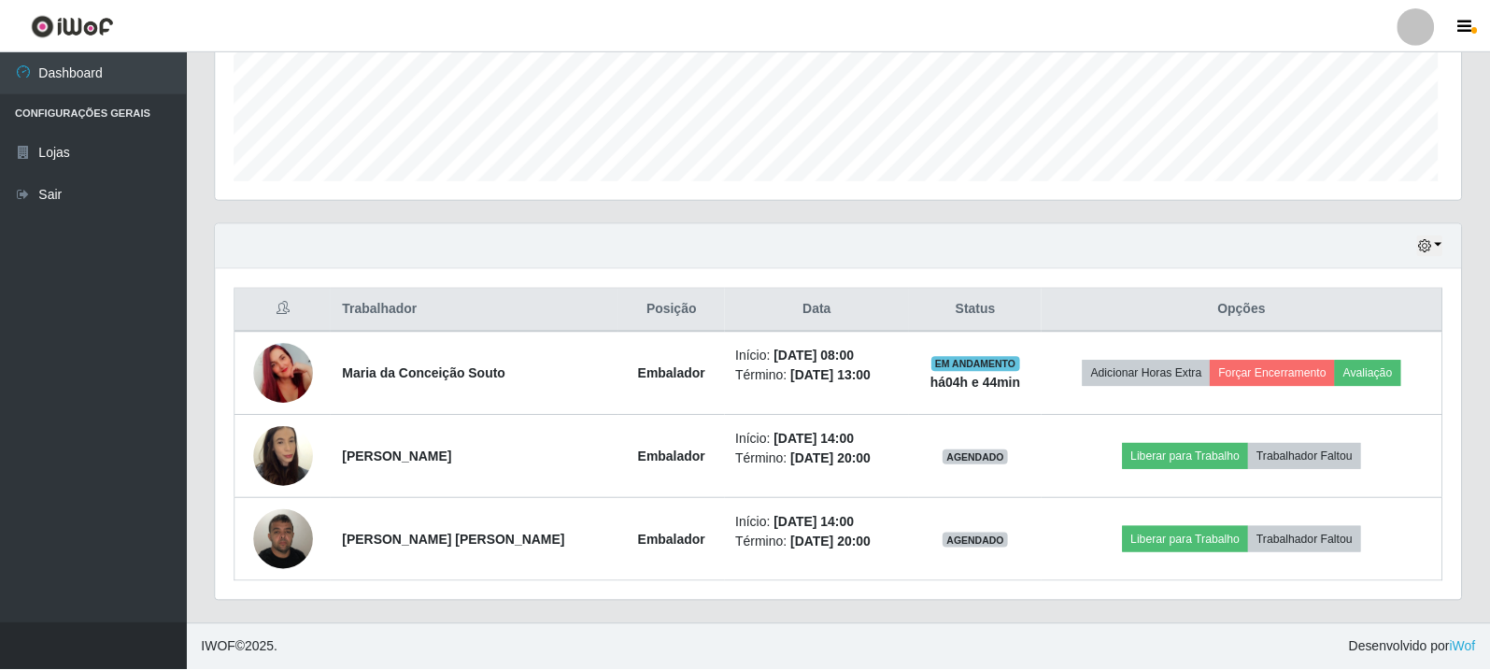
scroll to position [388, 1245]
click at [1438, 248] on button "button" at bounding box center [1429, 244] width 26 height 21
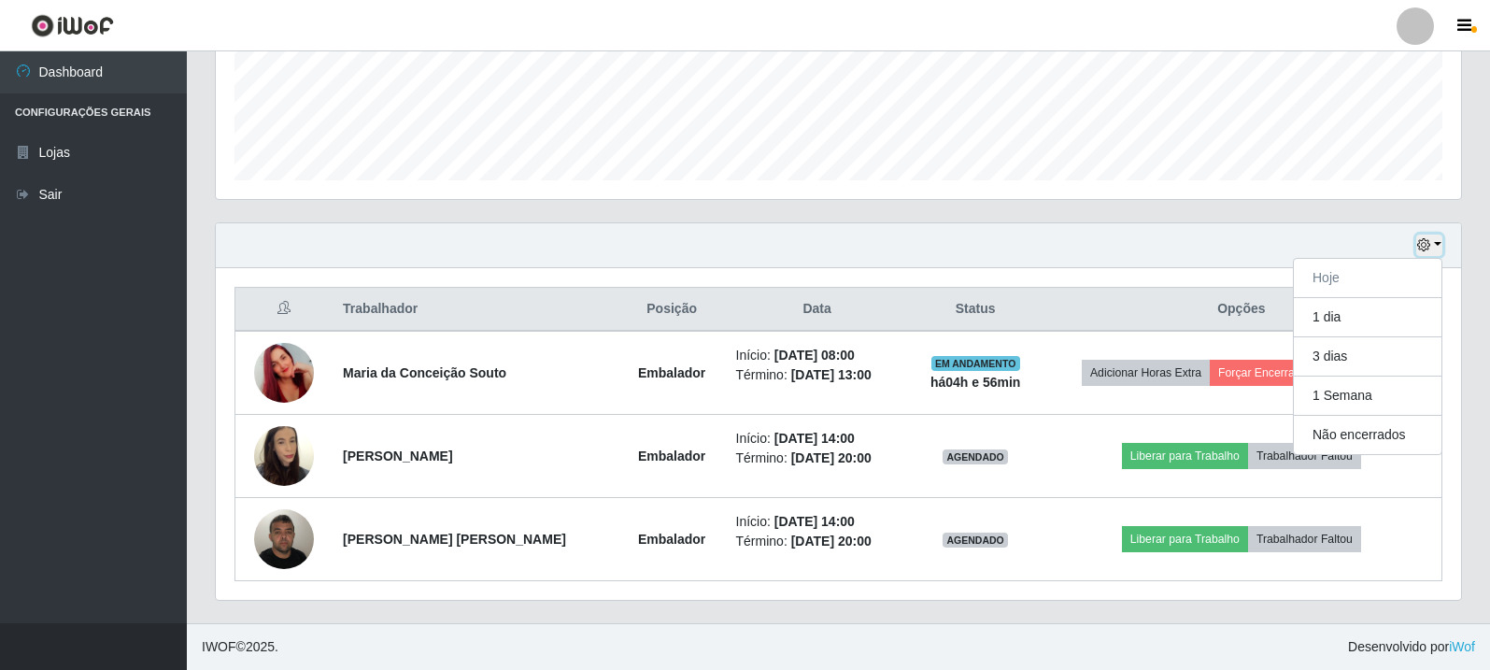
click at [1438, 248] on button "button" at bounding box center [1429, 244] width 26 height 21
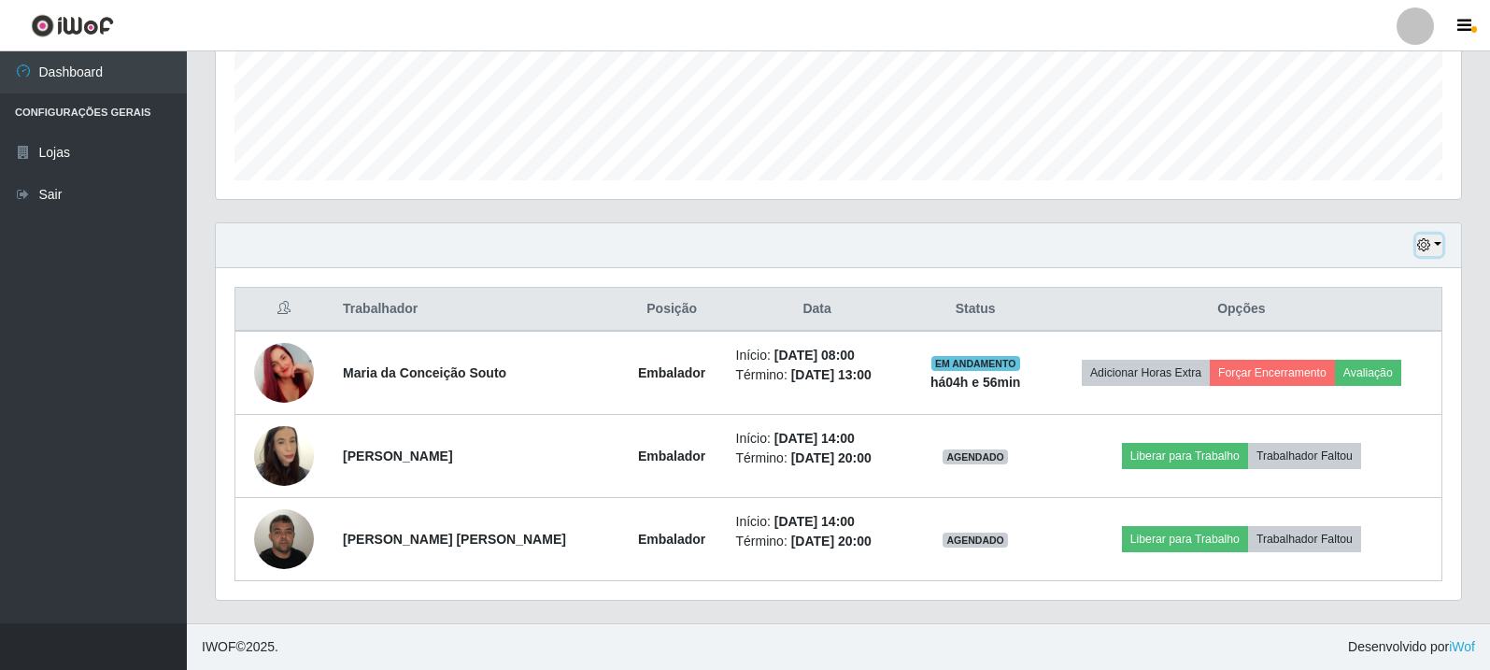
click at [1426, 243] on icon "button" at bounding box center [1423, 244] width 13 height 13
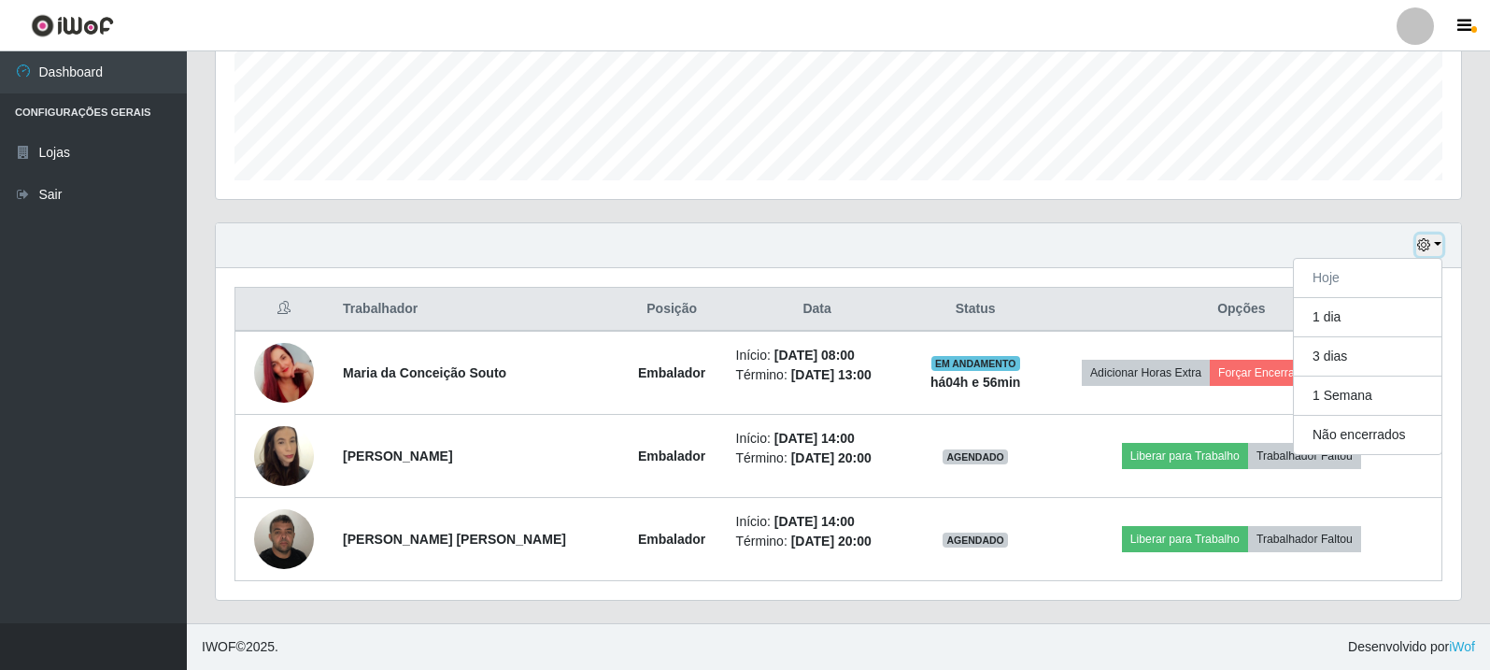
click at [1433, 245] on button "button" at bounding box center [1429, 244] width 26 height 21
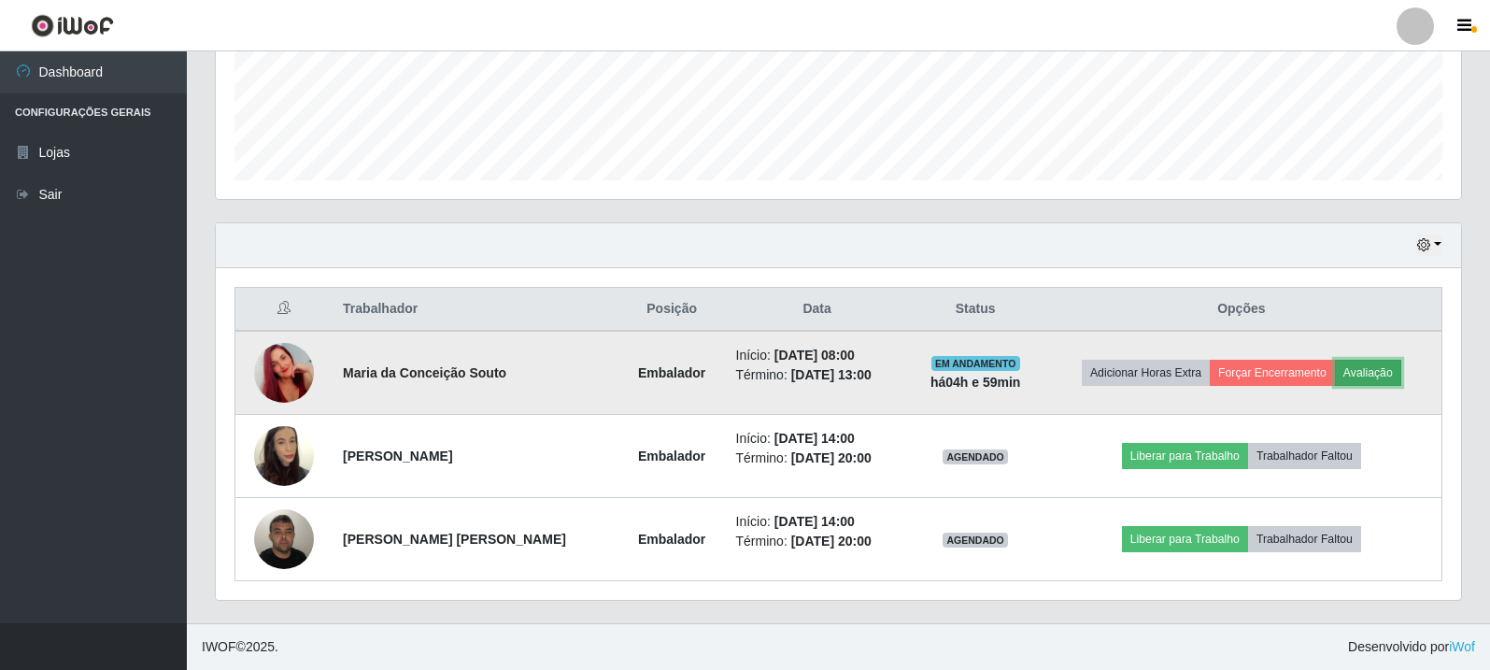
click at [1381, 365] on button "Avaliação" at bounding box center [1368, 373] width 66 height 26
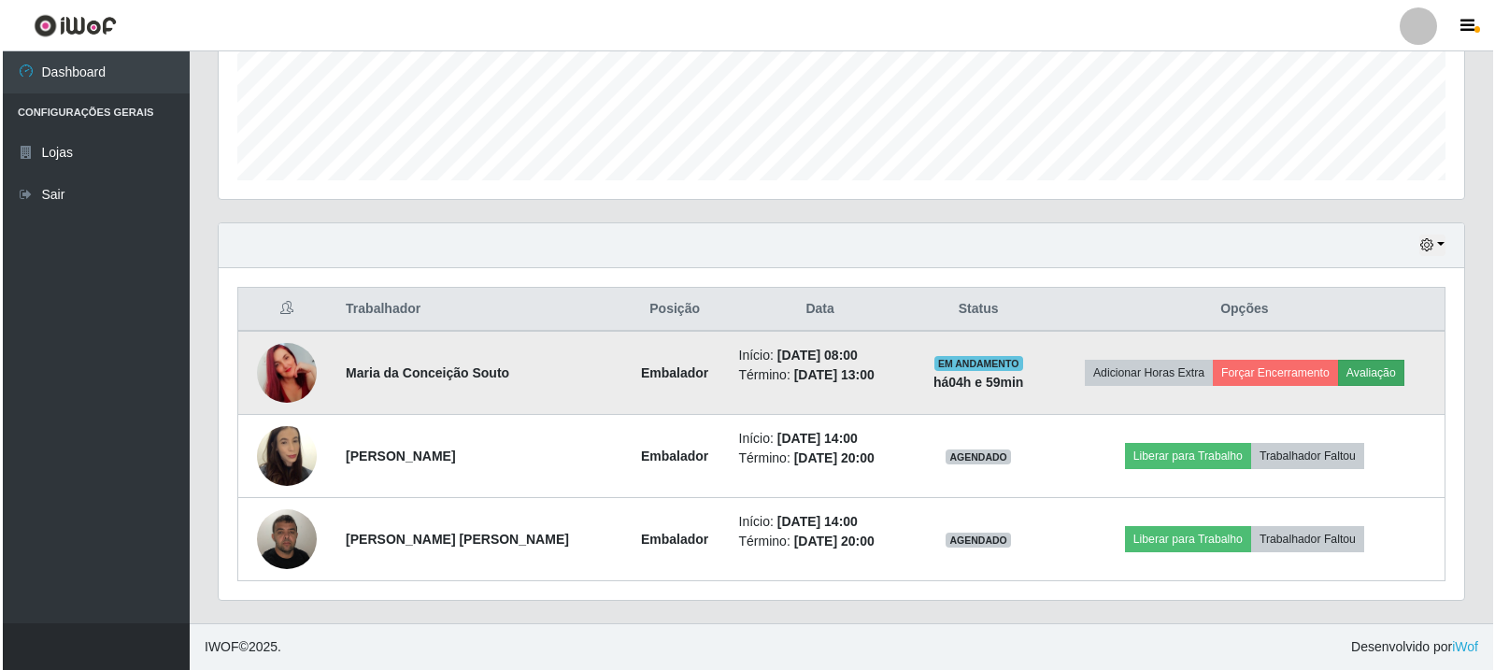
scroll to position [388, 1236]
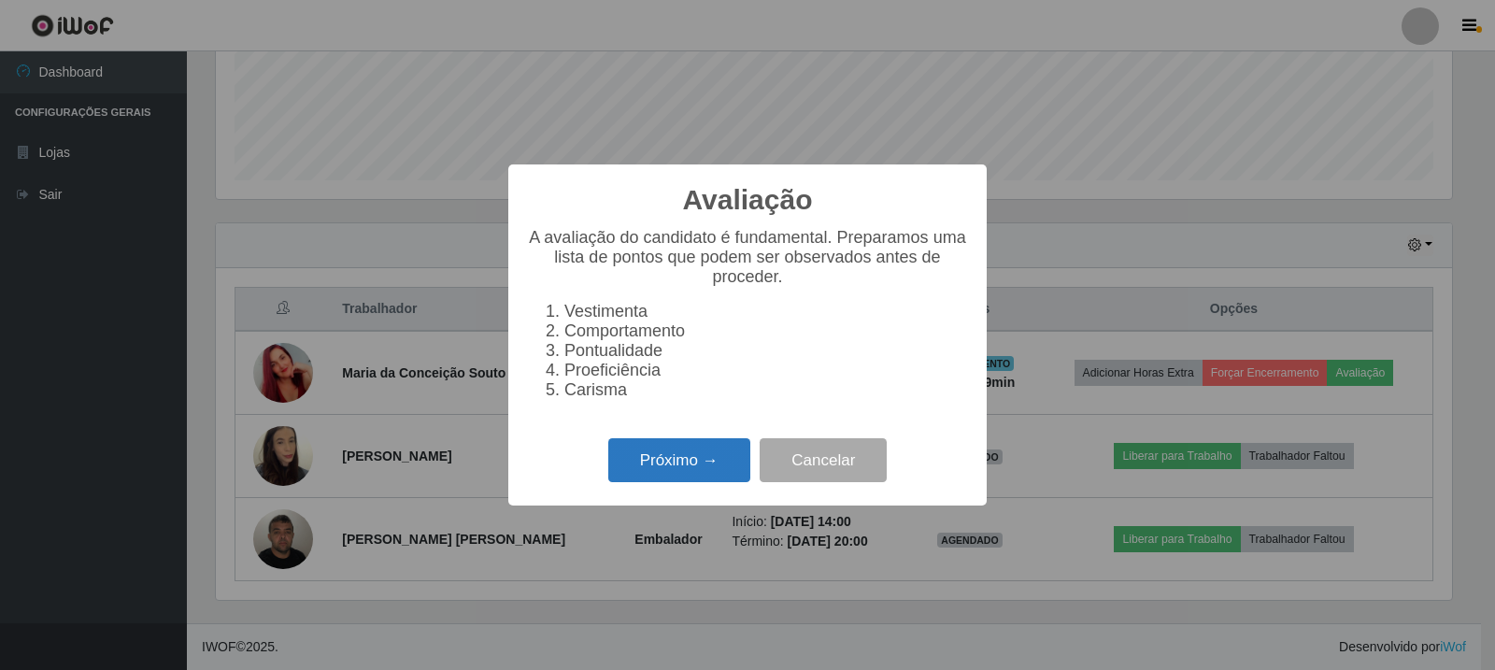
click at [709, 470] on button "Próximo →" at bounding box center [679, 460] width 142 height 44
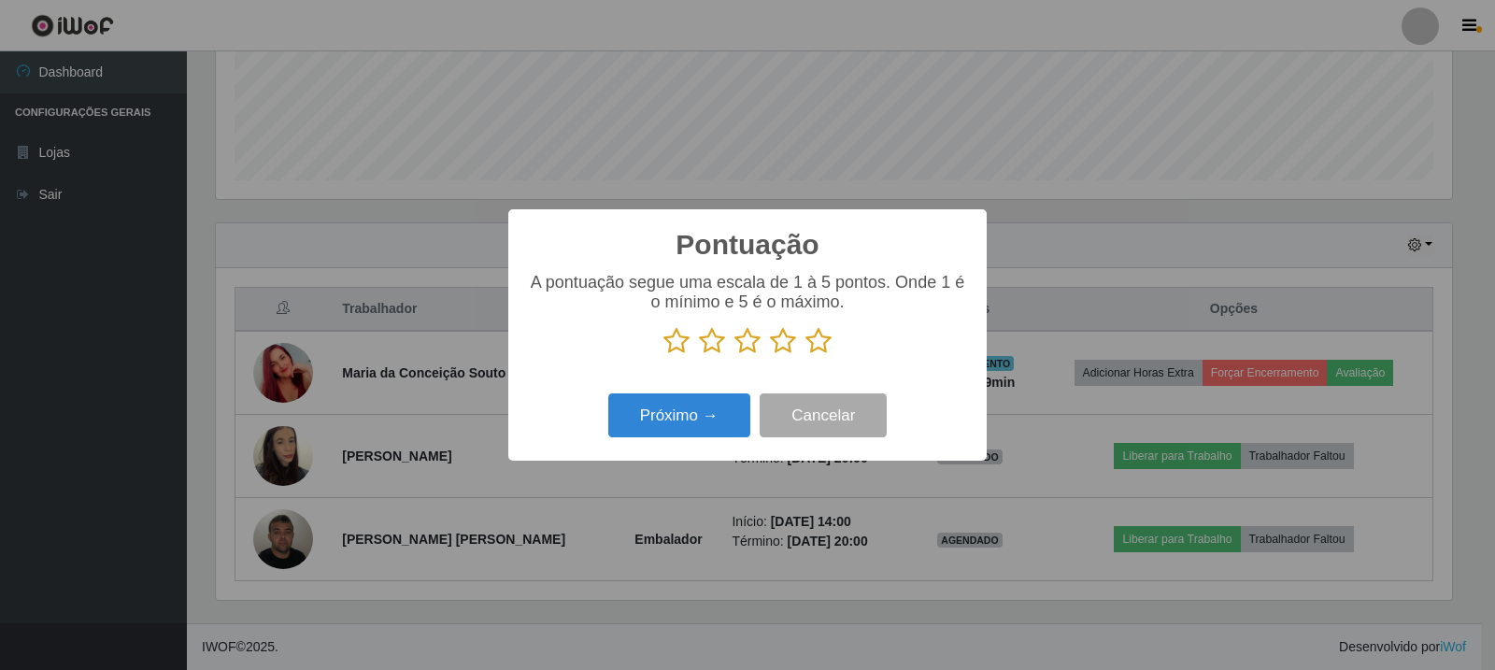
click at [829, 334] on icon at bounding box center [818, 341] width 26 height 28
click at [805, 355] on input "radio" at bounding box center [805, 355] width 0 height 0
click at [720, 397] on button "Próximo →" at bounding box center [679, 415] width 142 height 44
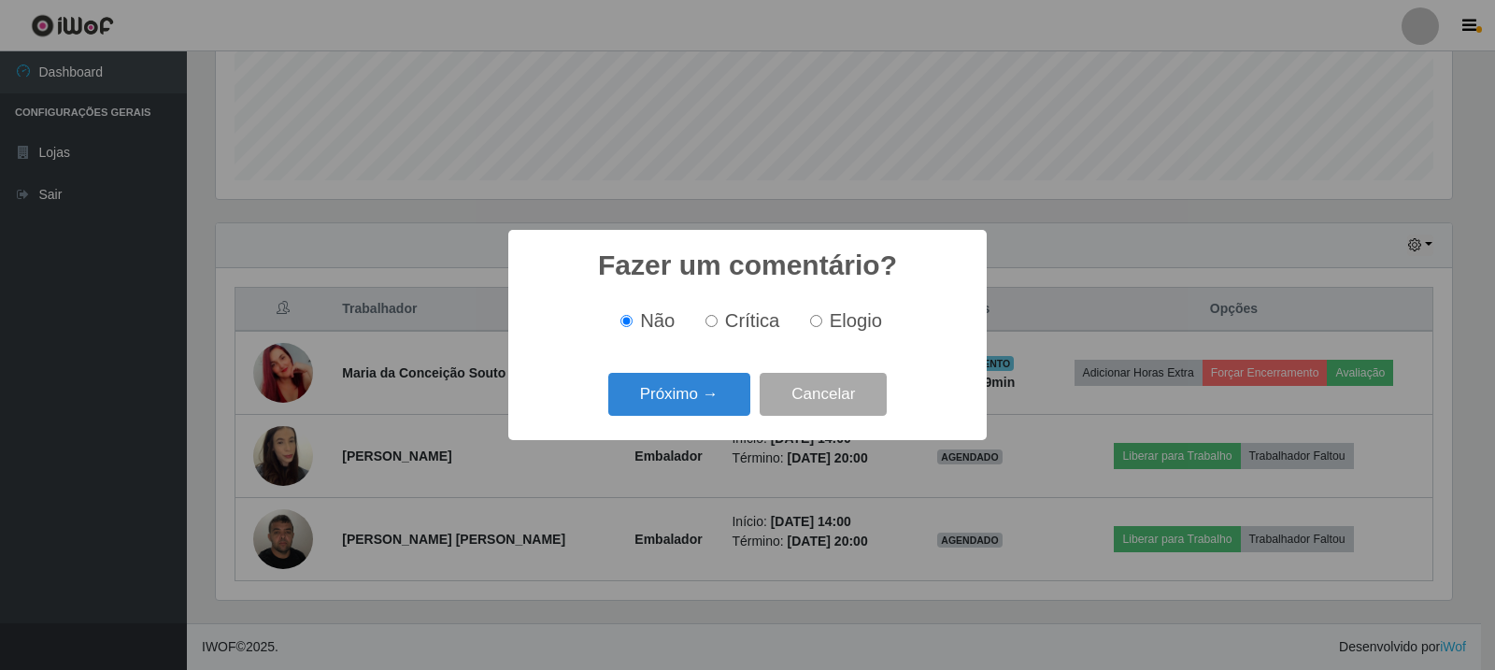
click at [843, 313] on span "Elogio" at bounding box center [856, 320] width 52 height 21
click at [822, 315] on input "Elogio" at bounding box center [816, 321] width 12 height 12
radio input "true"
click at [695, 386] on button "Próximo →" at bounding box center [679, 395] width 142 height 44
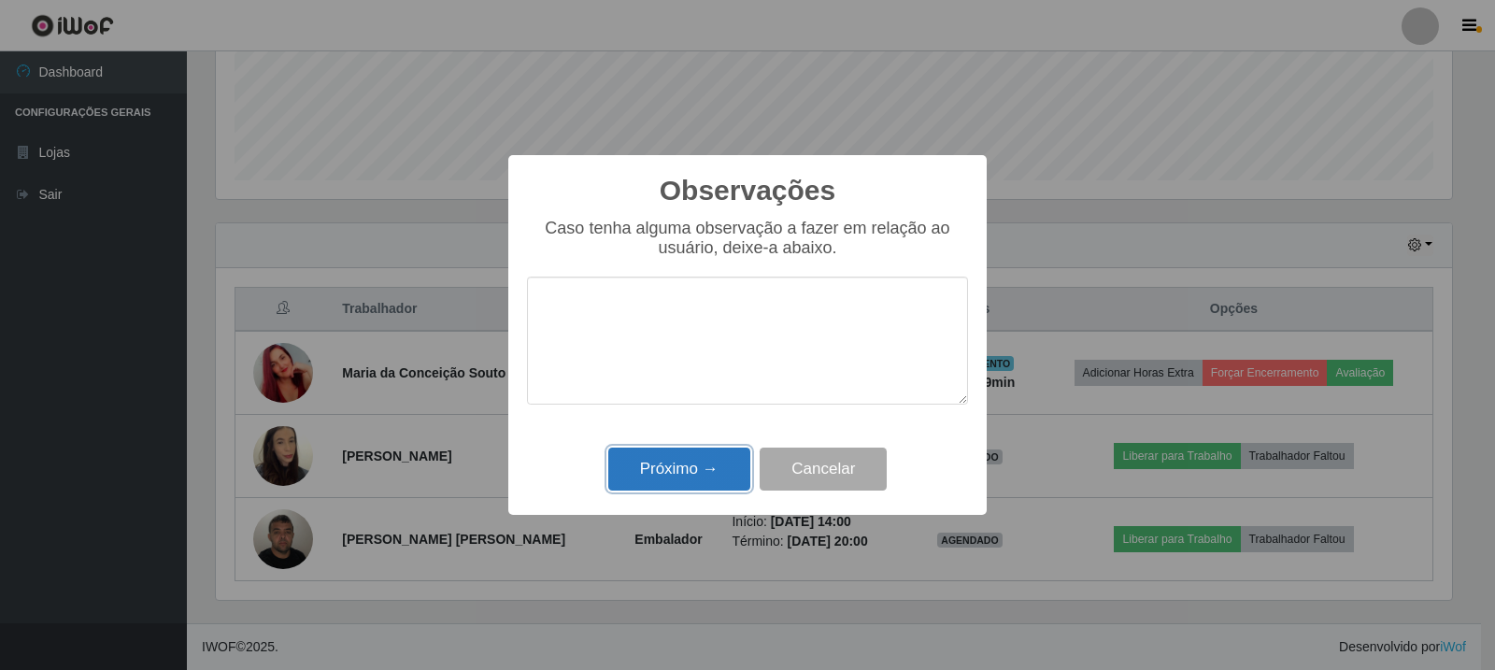
click at [717, 475] on button "Próximo →" at bounding box center [679, 469] width 142 height 44
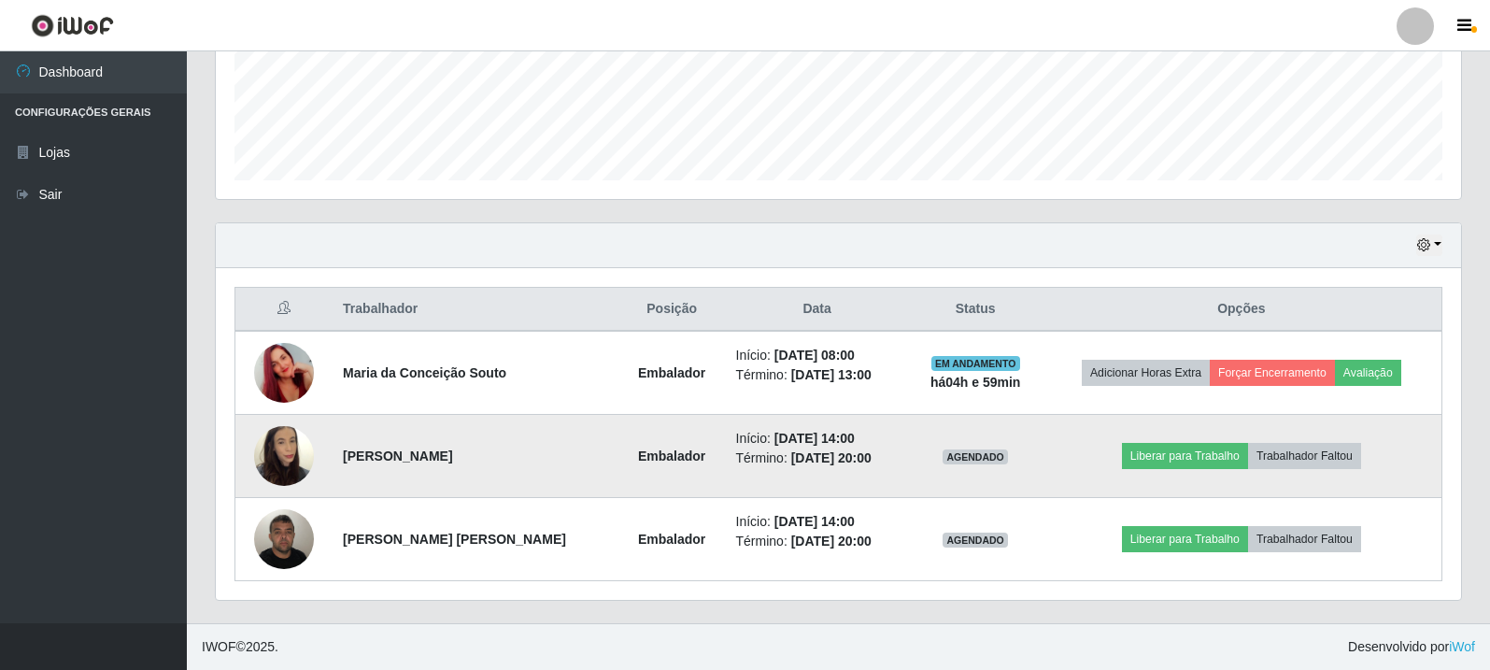
scroll to position [388, 1245]
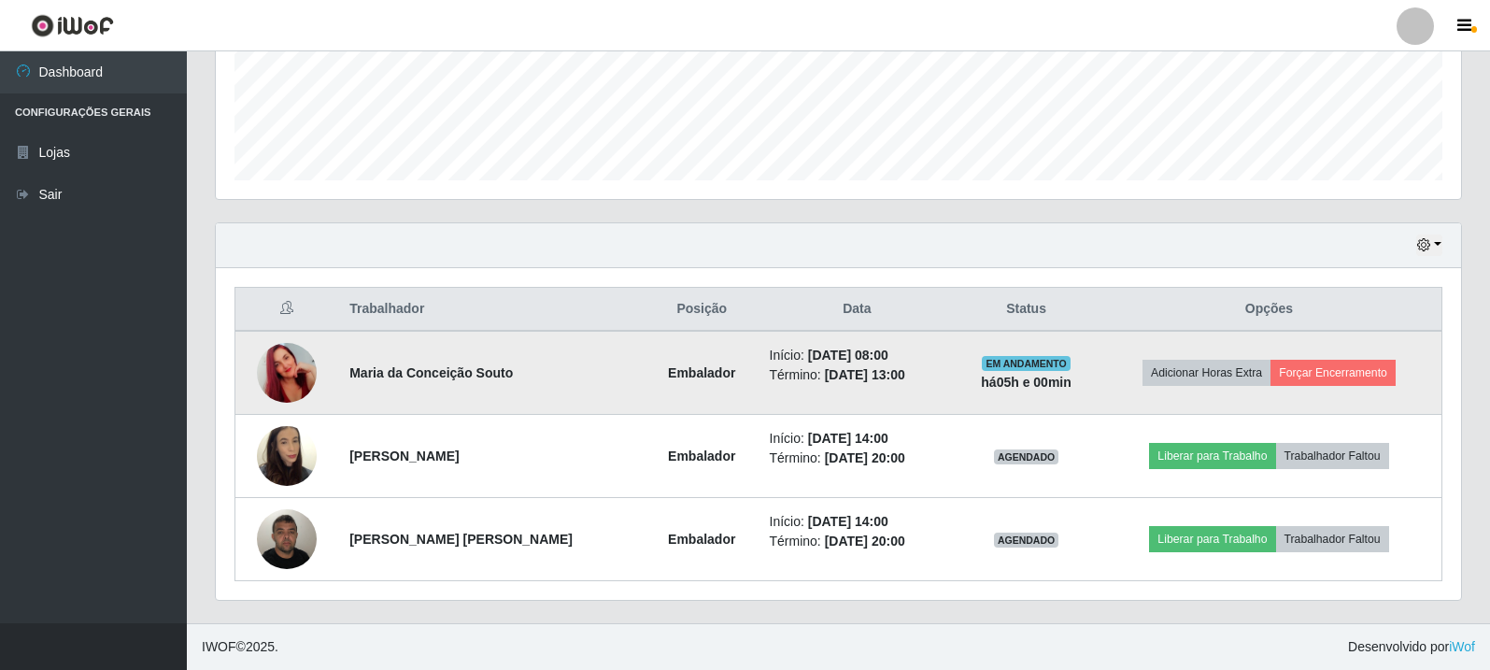
click at [1339, 355] on td "Adicionar Horas Extra Forçar Encerramento" at bounding box center [1270, 373] width 346 height 84
click at [1346, 369] on button "Forçar Encerramento" at bounding box center [1333, 373] width 125 height 26
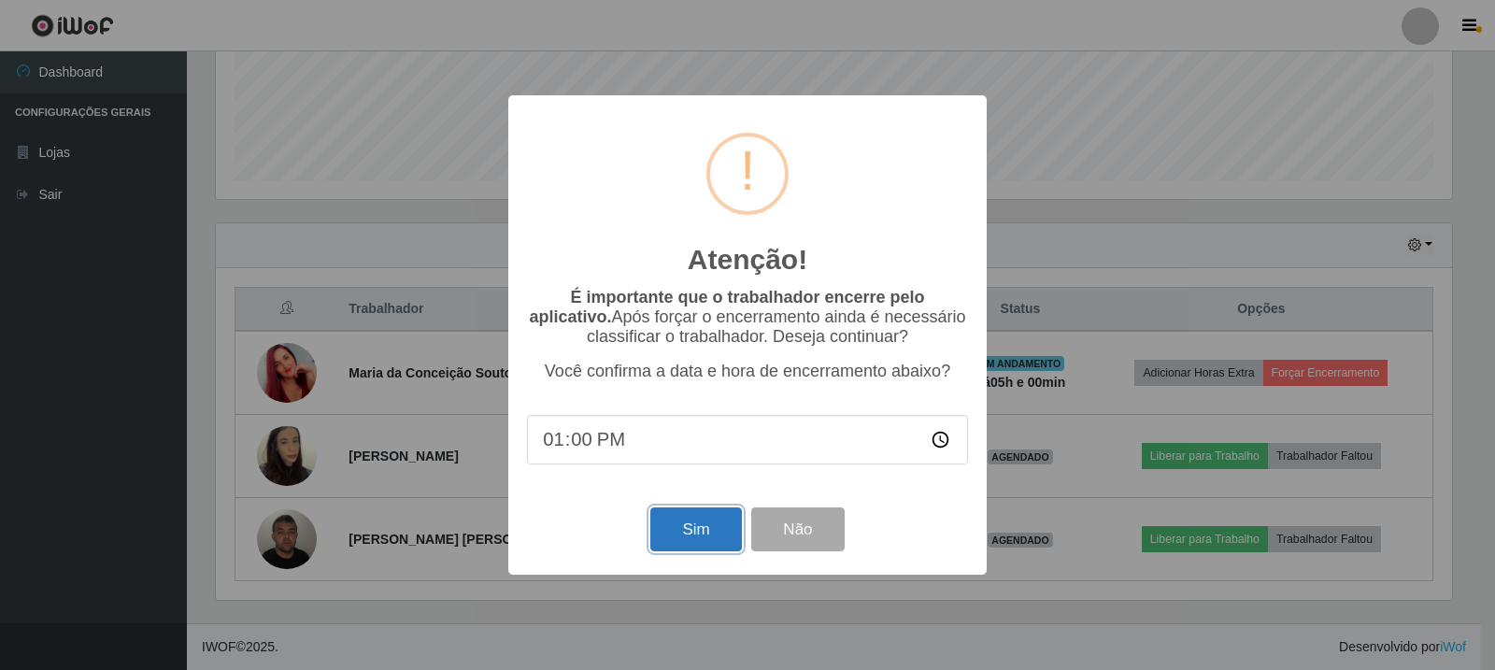
click at [689, 520] on button "Sim" at bounding box center [695, 529] width 91 height 44
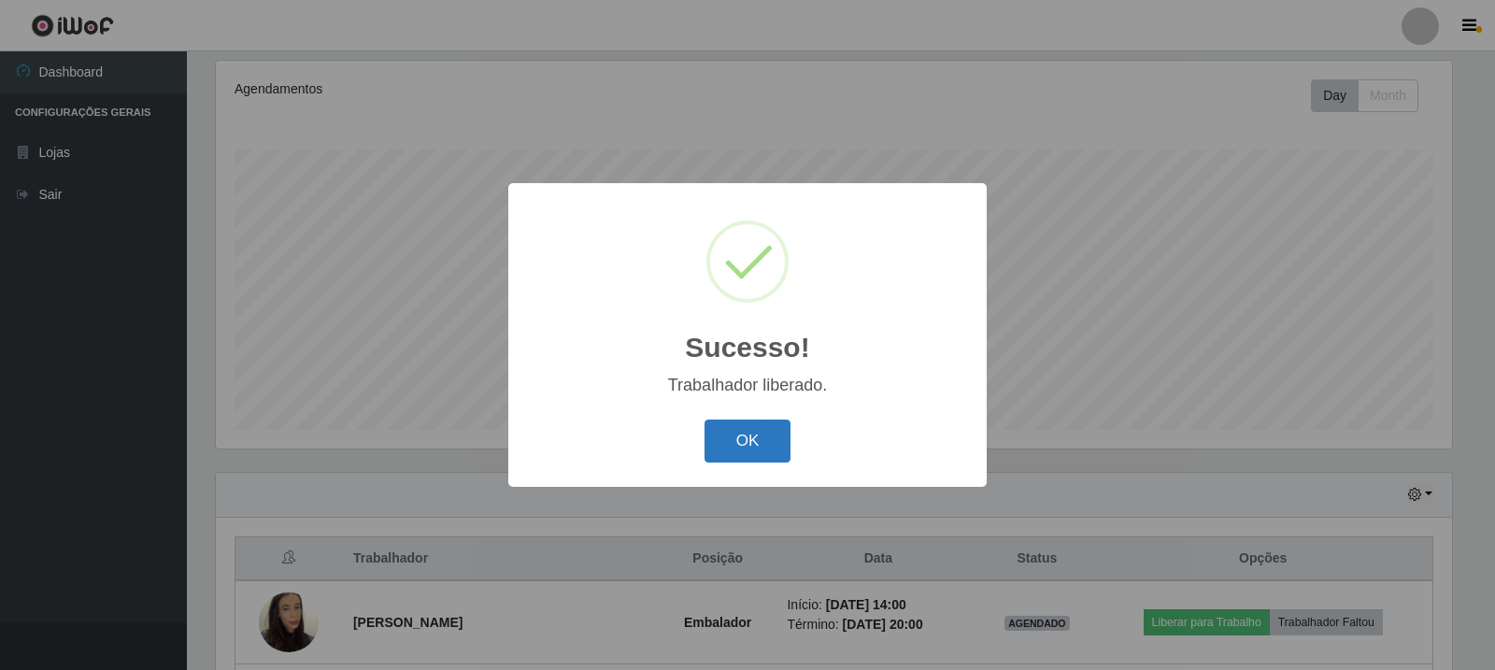
click at [719, 431] on button "OK" at bounding box center [747, 441] width 87 height 44
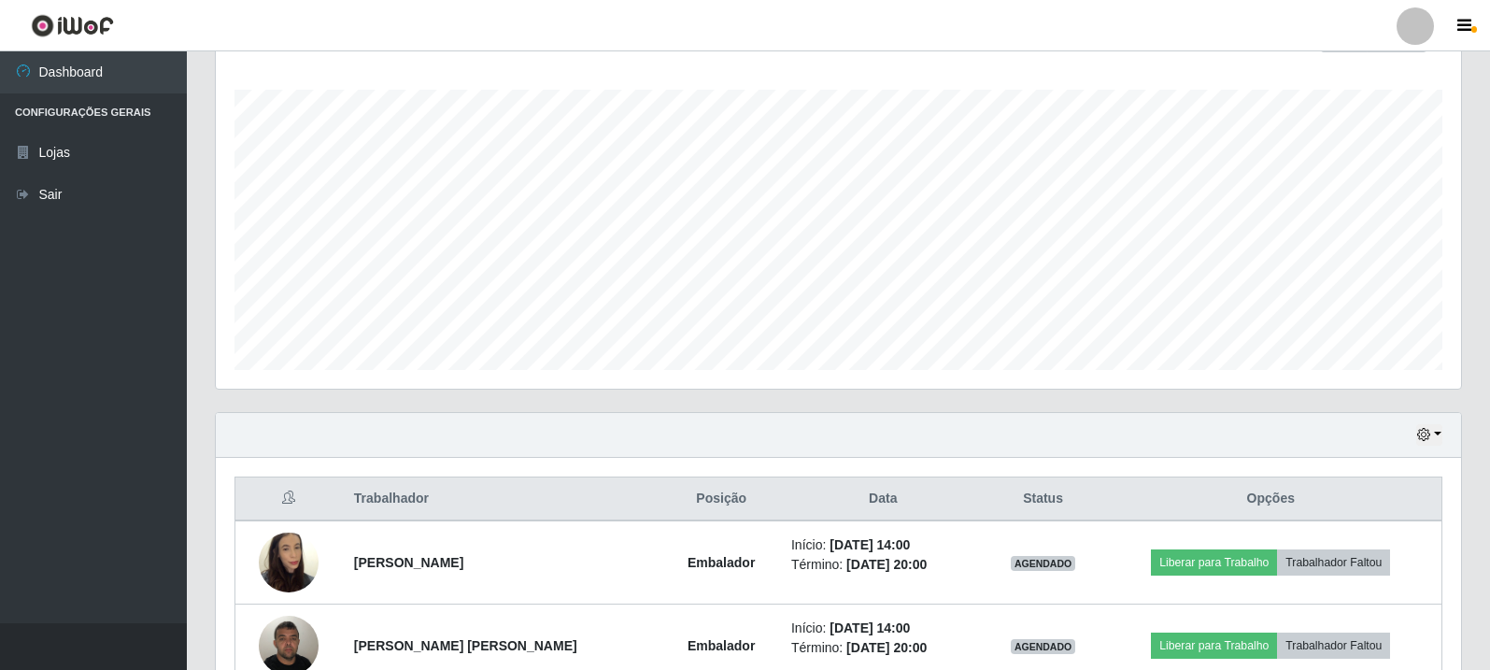
scroll to position [405, 0]
